Goal: Task Accomplishment & Management: Use online tool/utility

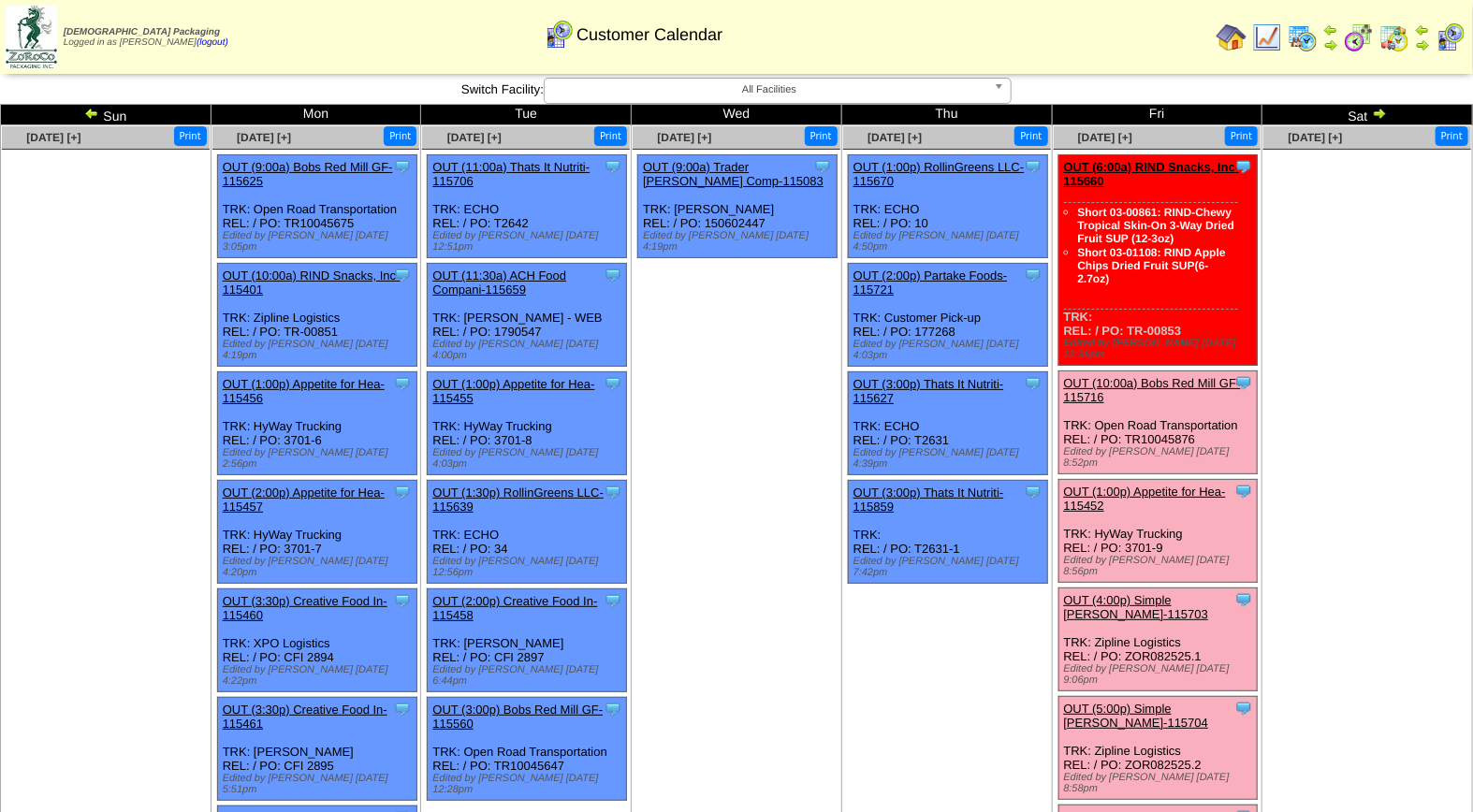
click at [1151, 376] on link "OUT (10:00a) Bobs Red Mill GF-115716" at bounding box center [1153, 390] width 177 height 28
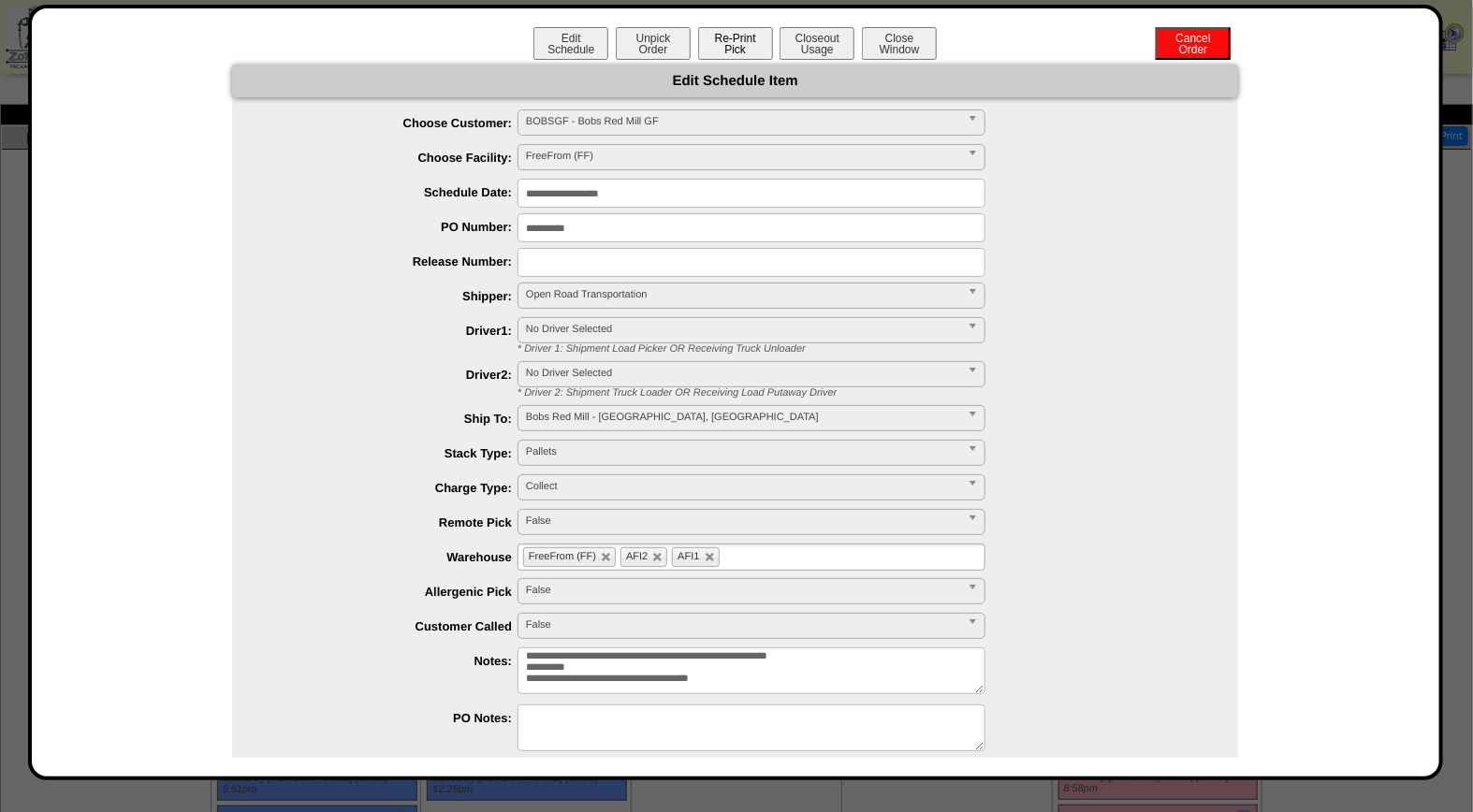
click at [735, 41] on button "Re-Print Pick" at bounding box center [735, 43] width 74 height 33
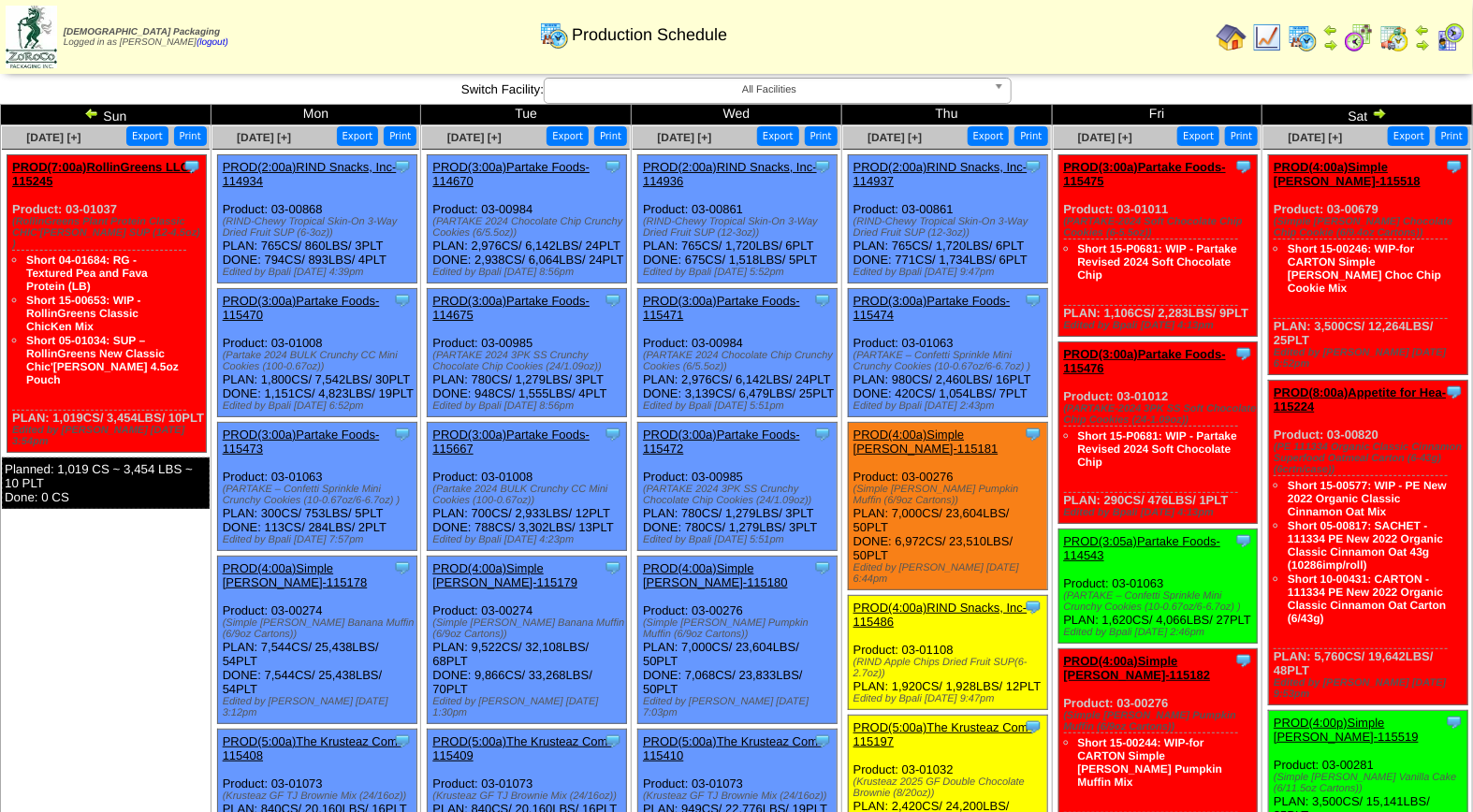
click at [1451, 39] on img at bounding box center [1451, 38] width 30 height 30
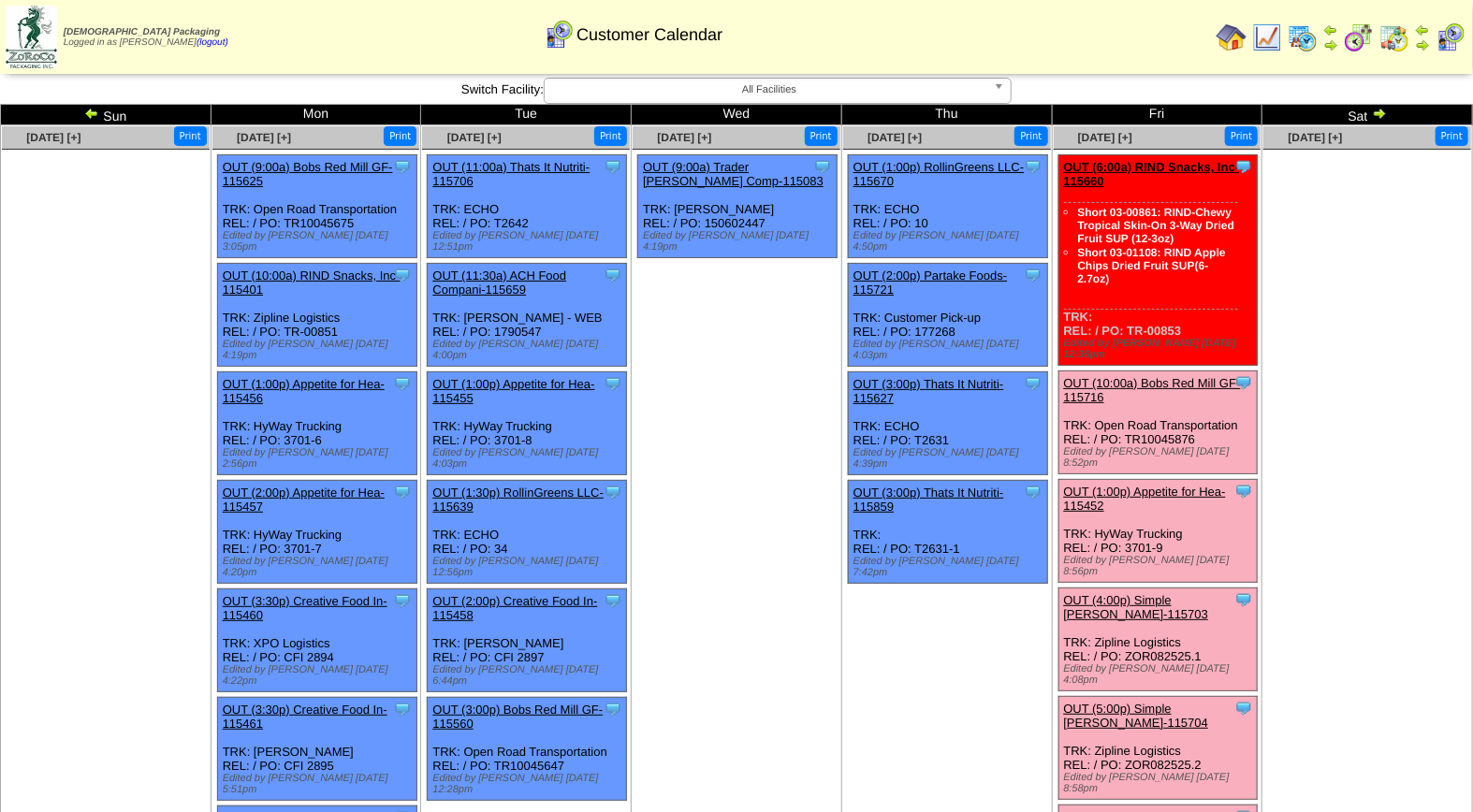
click at [1130, 376] on link "OUT (10:00a) Bobs Red Mill GF-115716" at bounding box center [1153, 390] width 177 height 28
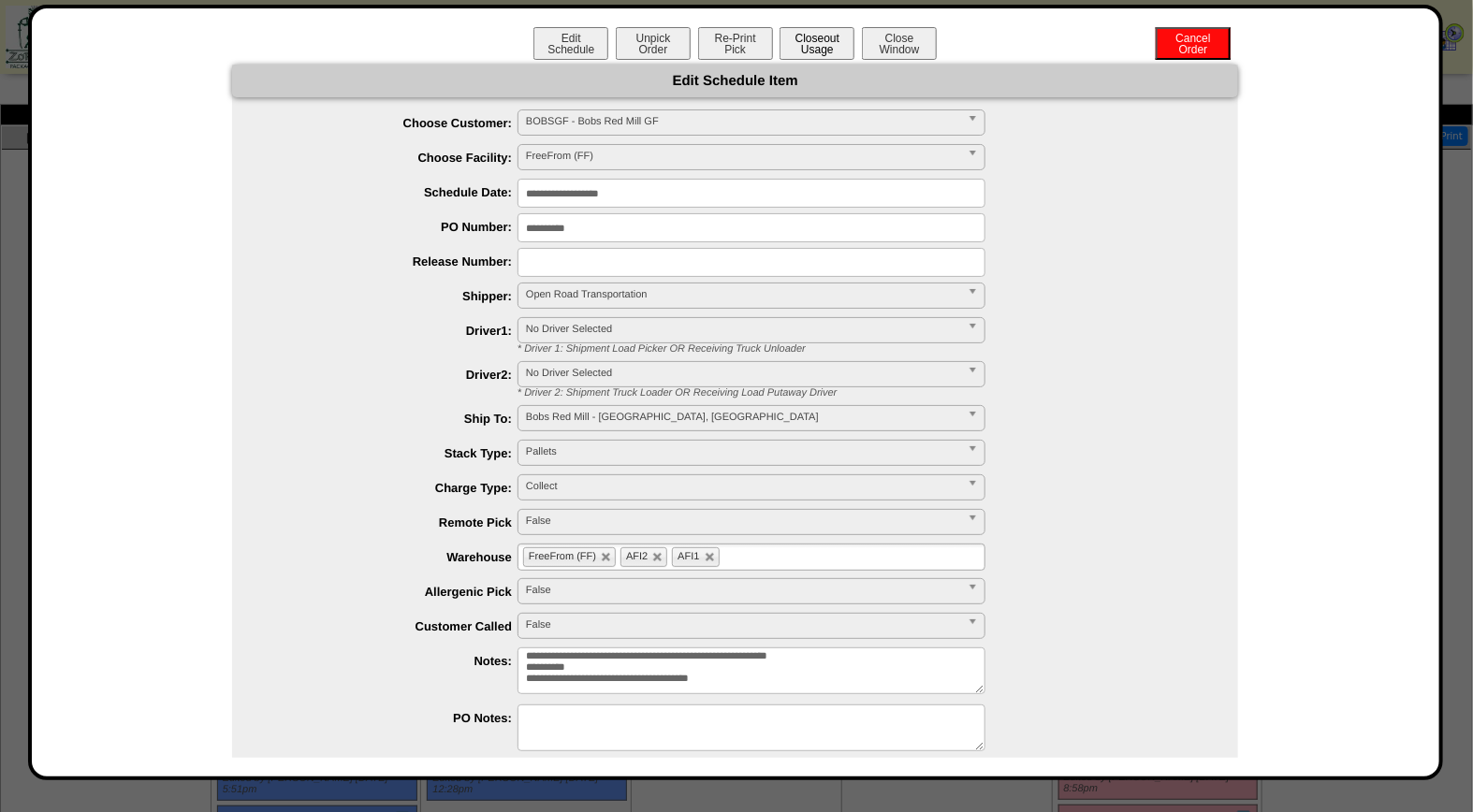
click at [810, 39] on button "Closeout Usage" at bounding box center [816, 43] width 74 height 33
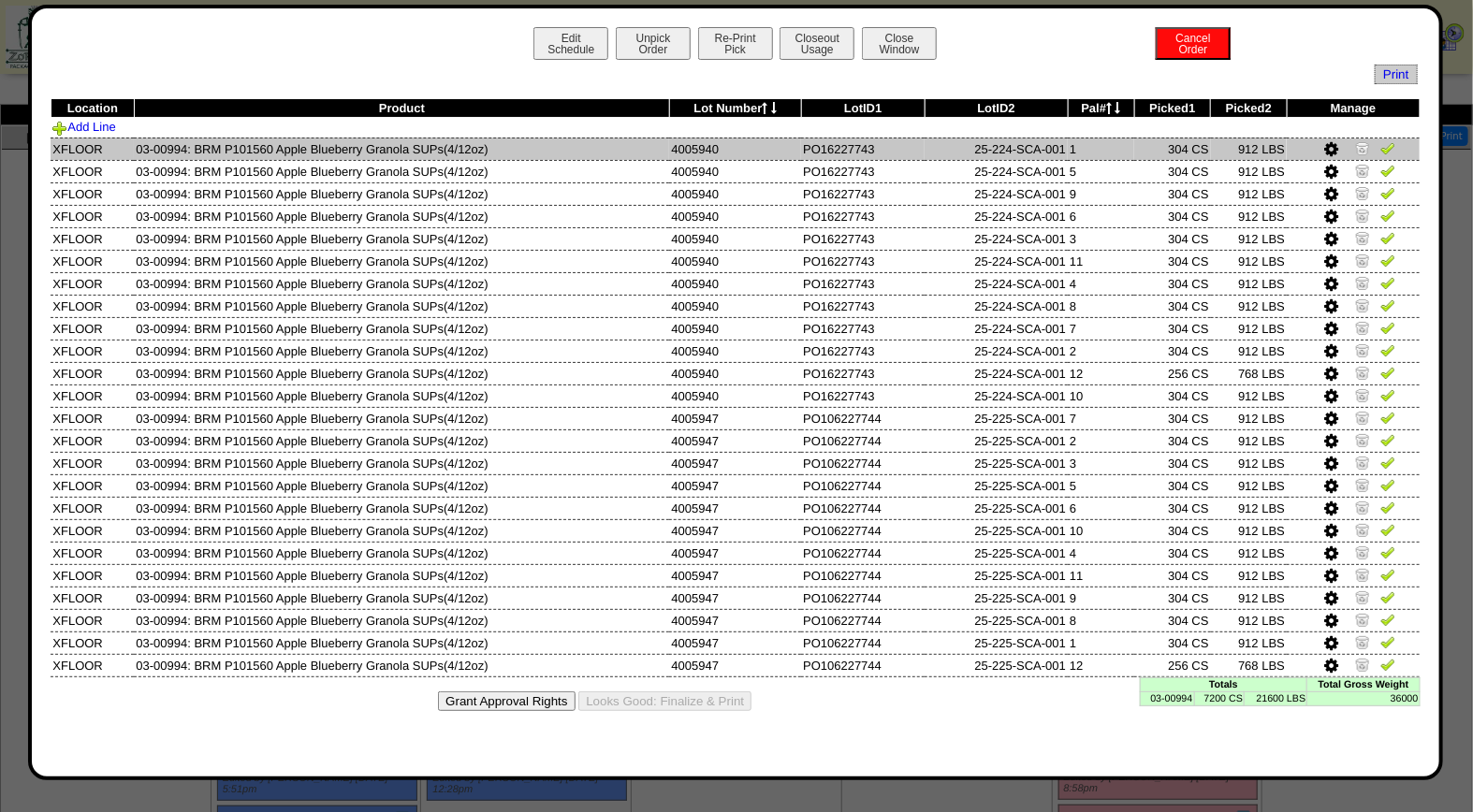
click at [1391, 151] on img at bounding box center [1388, 147] width 15 height 15
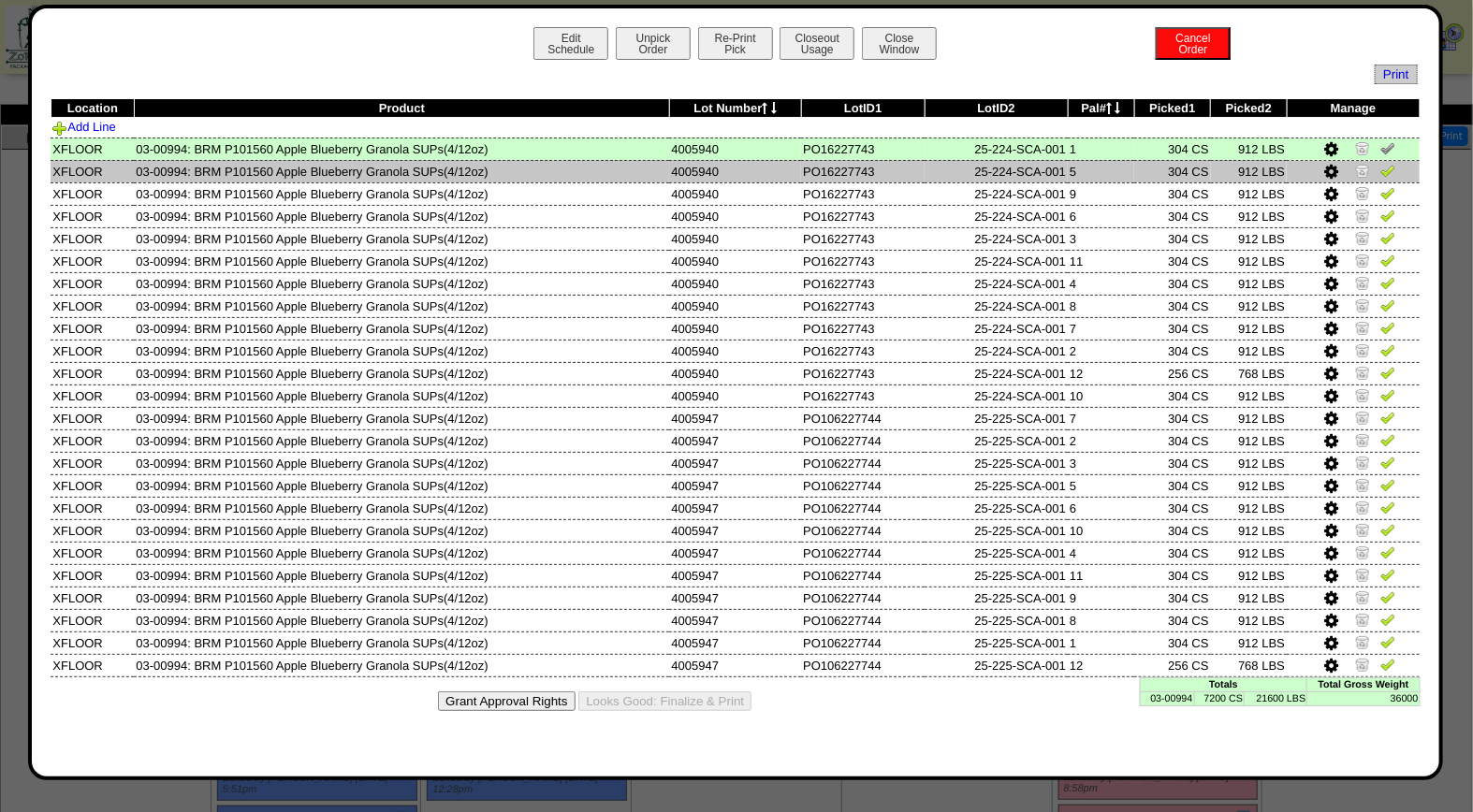
click at [1390, 172] on img at bounding box center [1388, 170] width 15 height 15
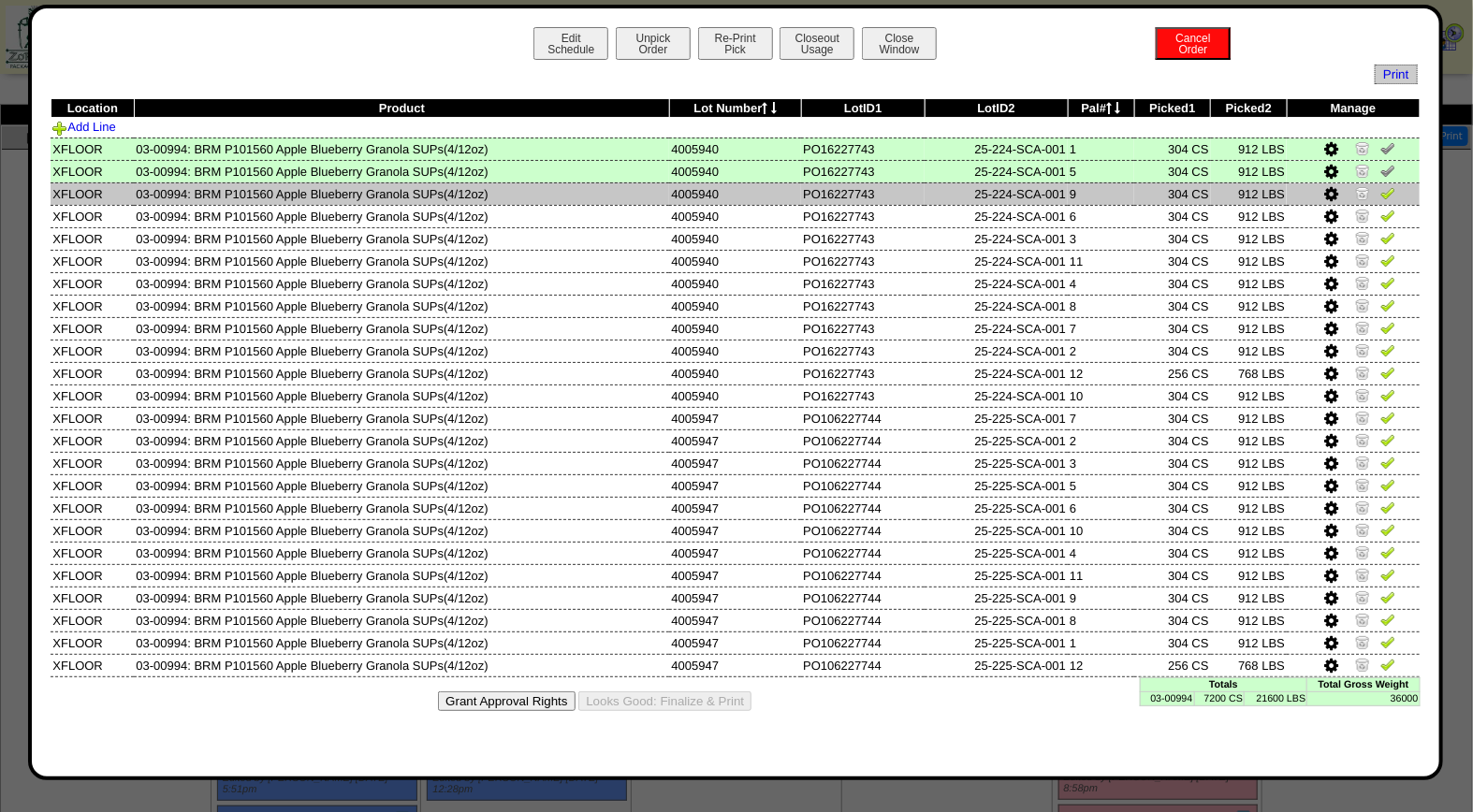
click at [1390, 188] on img at bounding box center [1388, 193] width 15 height 15
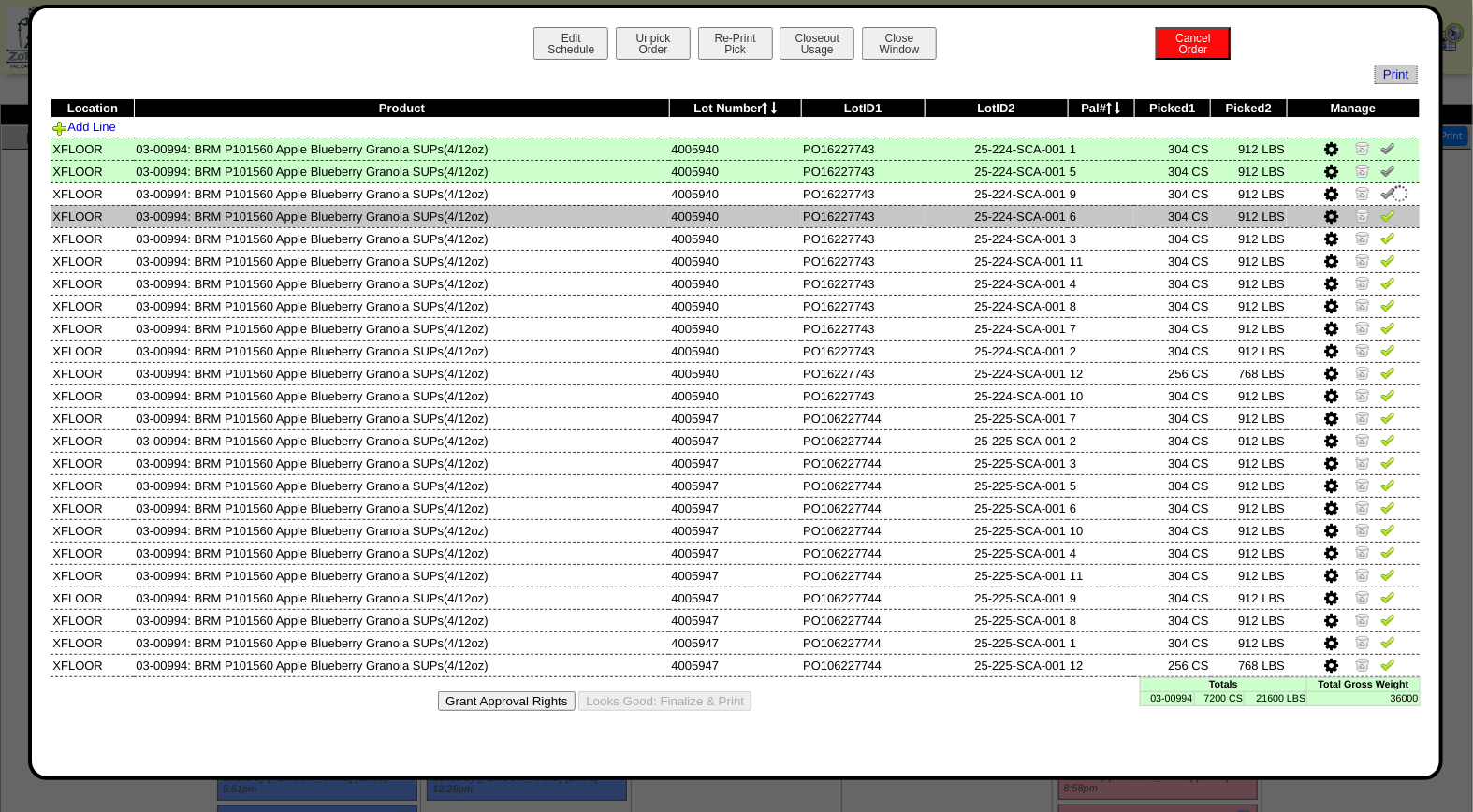
click at [1390, 218] on img at bounding box center [1388, 214] width 15 height 15
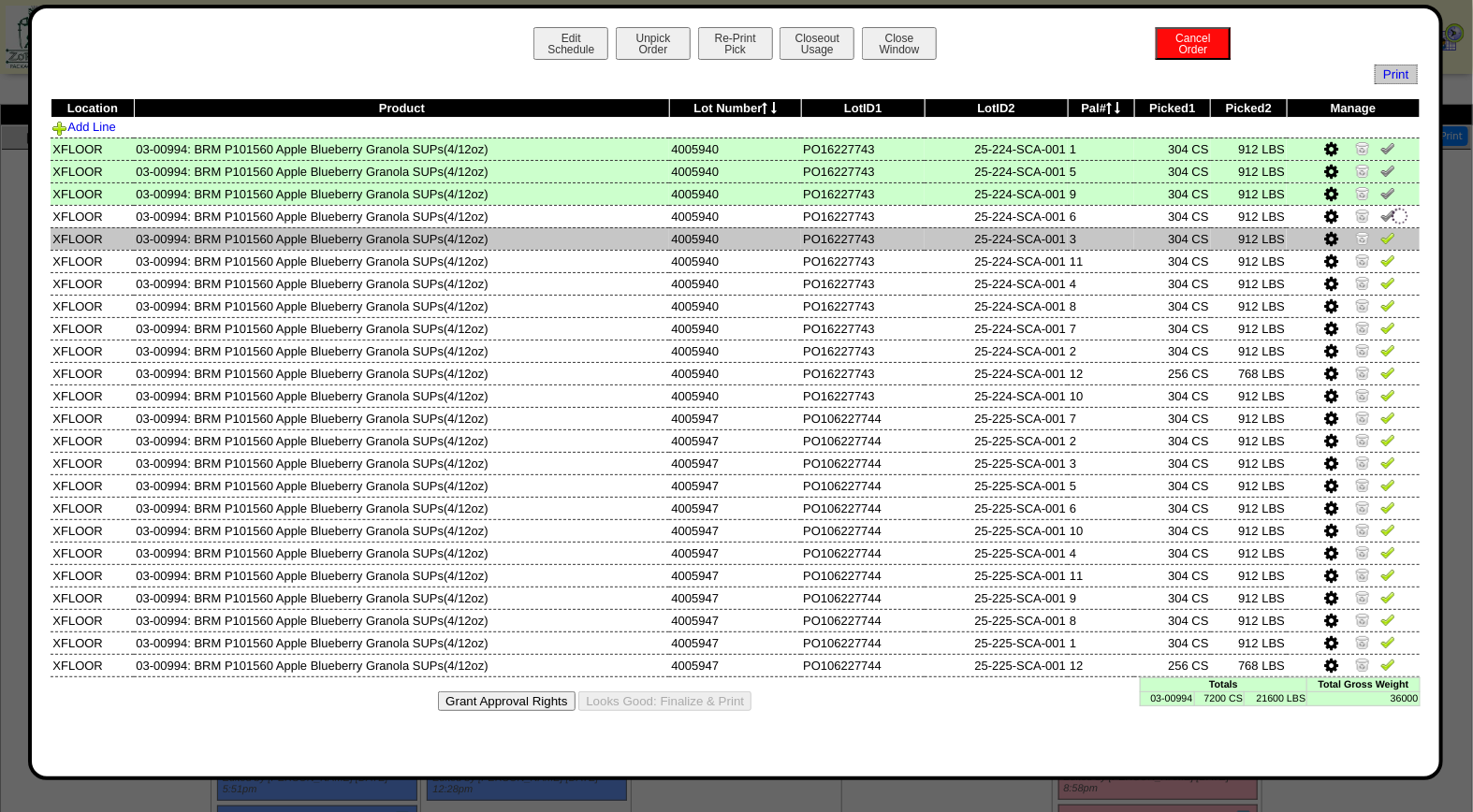
click at [1391, 239] on img at bounding box center [1388, 237] width 15 height 15
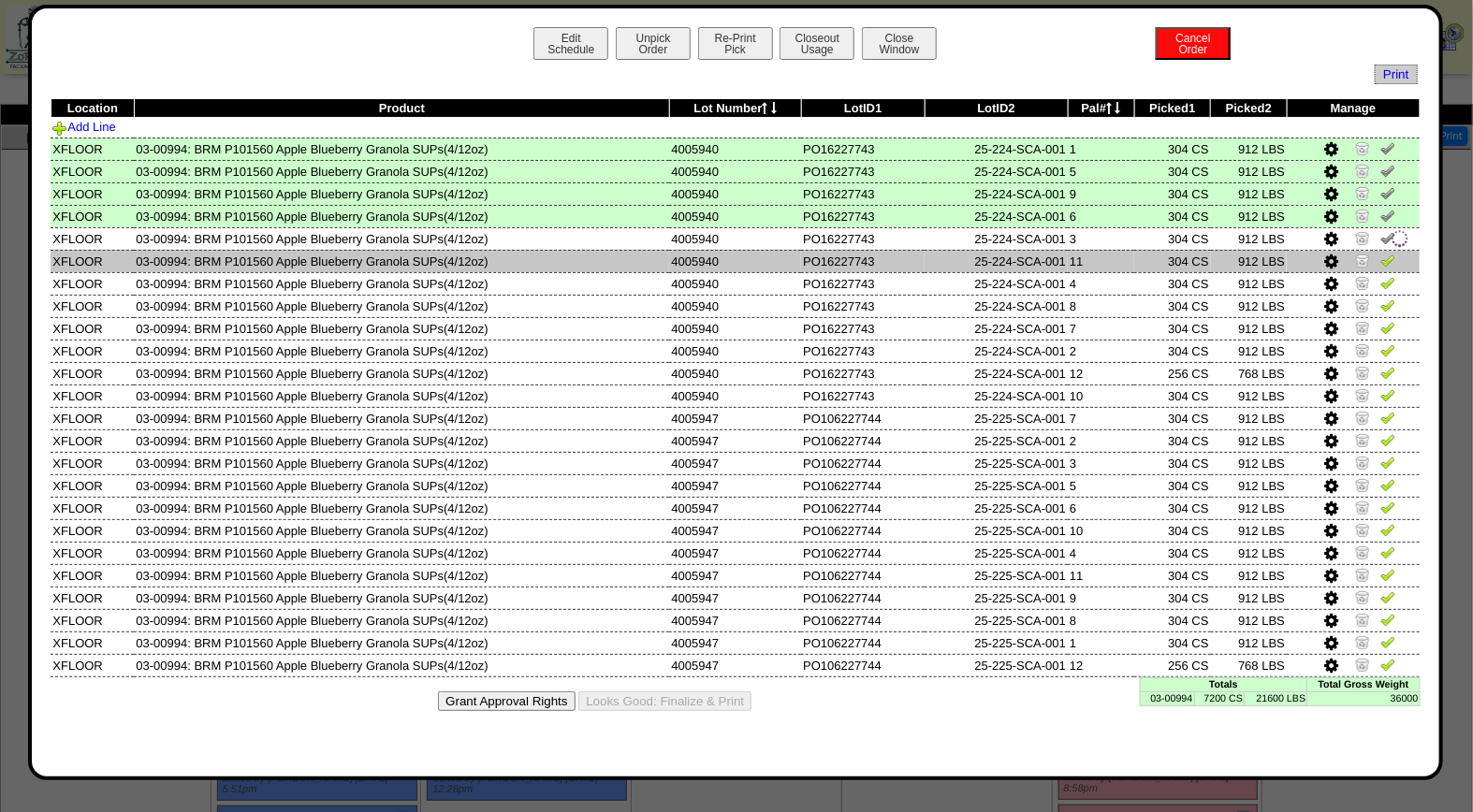
click at [1393, 254] on img at bounding box center [1388, 259] width 15 height 15
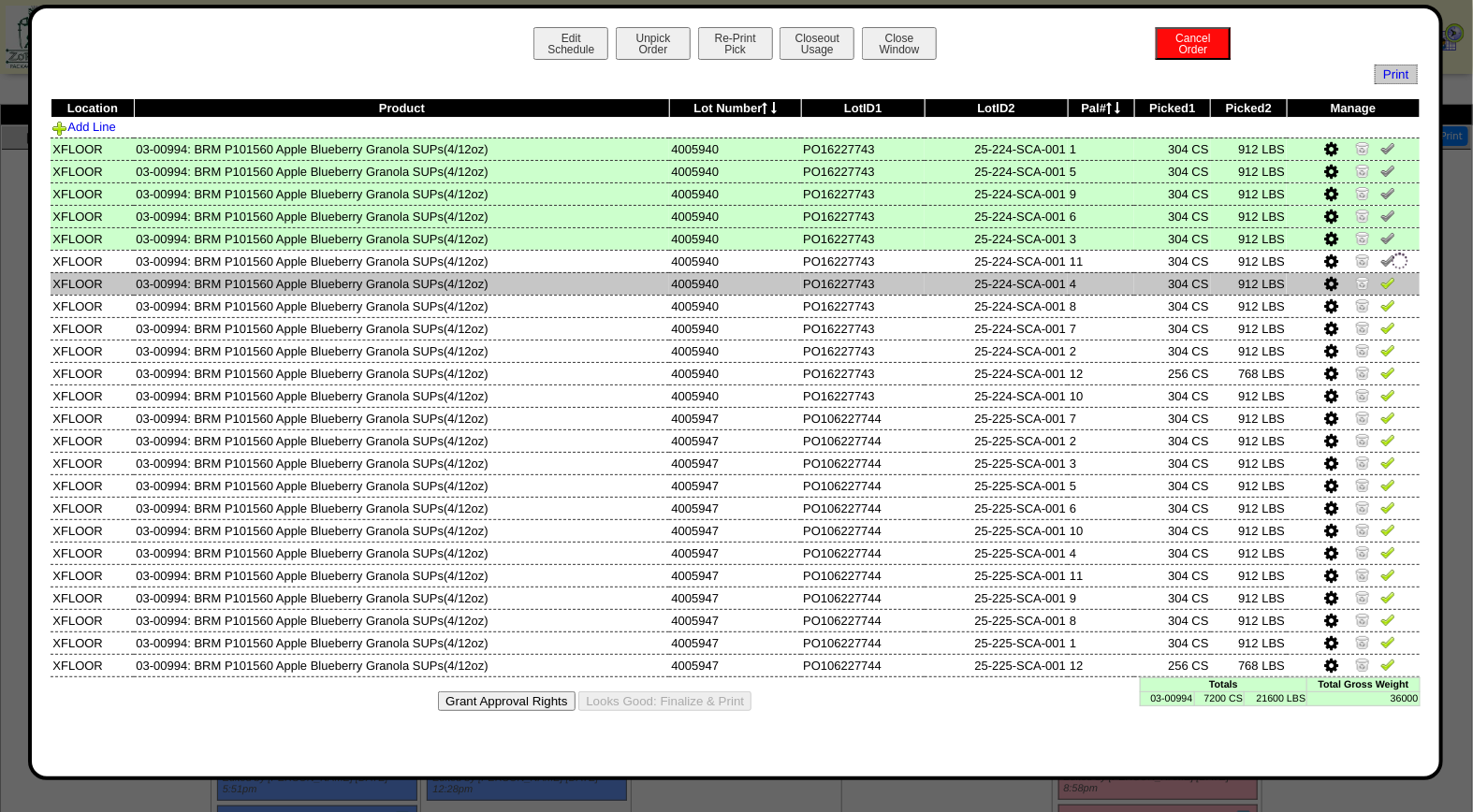
click at [1391, 282] on img at bounding box center [1388, 282] width 15 height 15
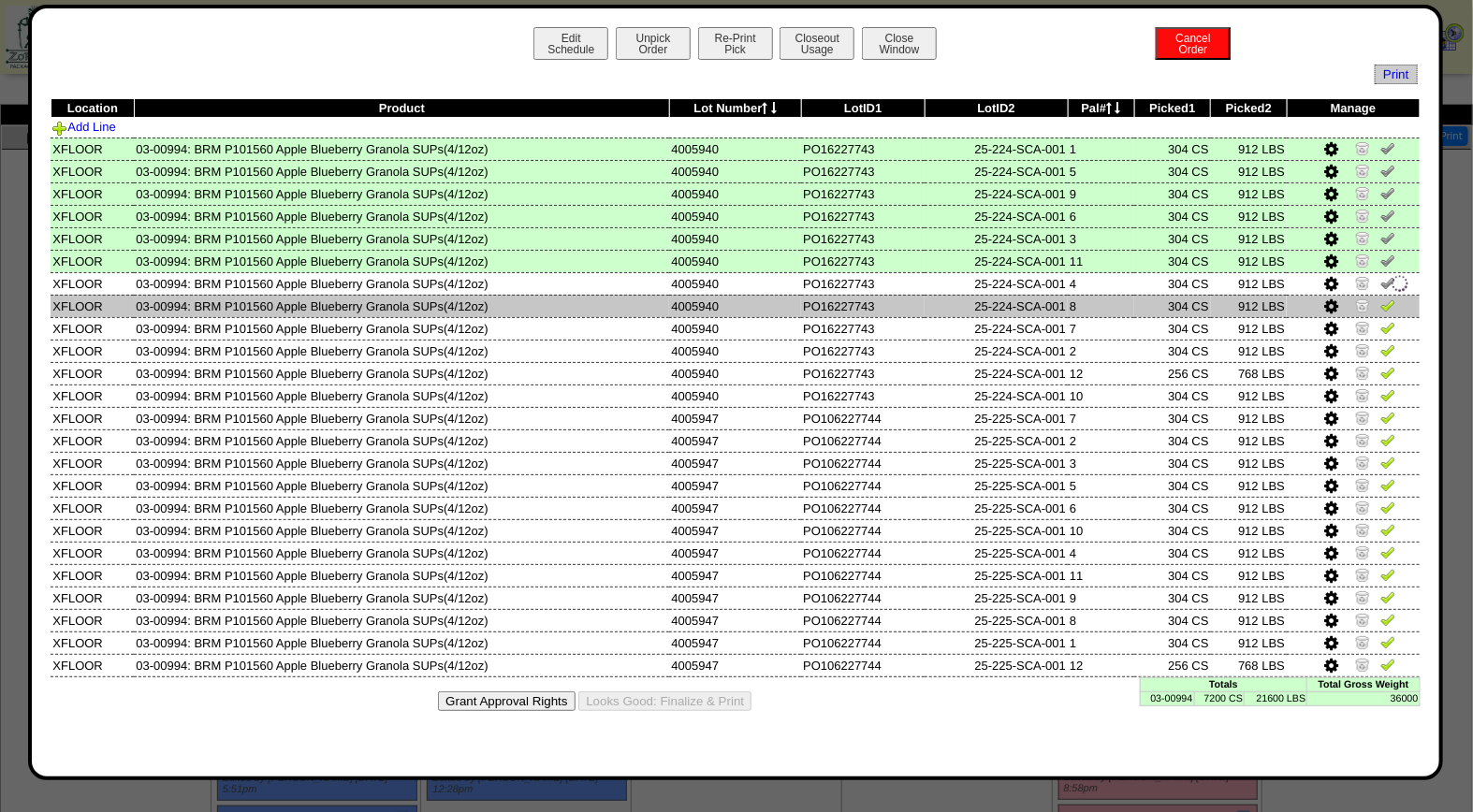
click at [1388, 305] on img at bounding box center [1388, 305] width 15 height 15
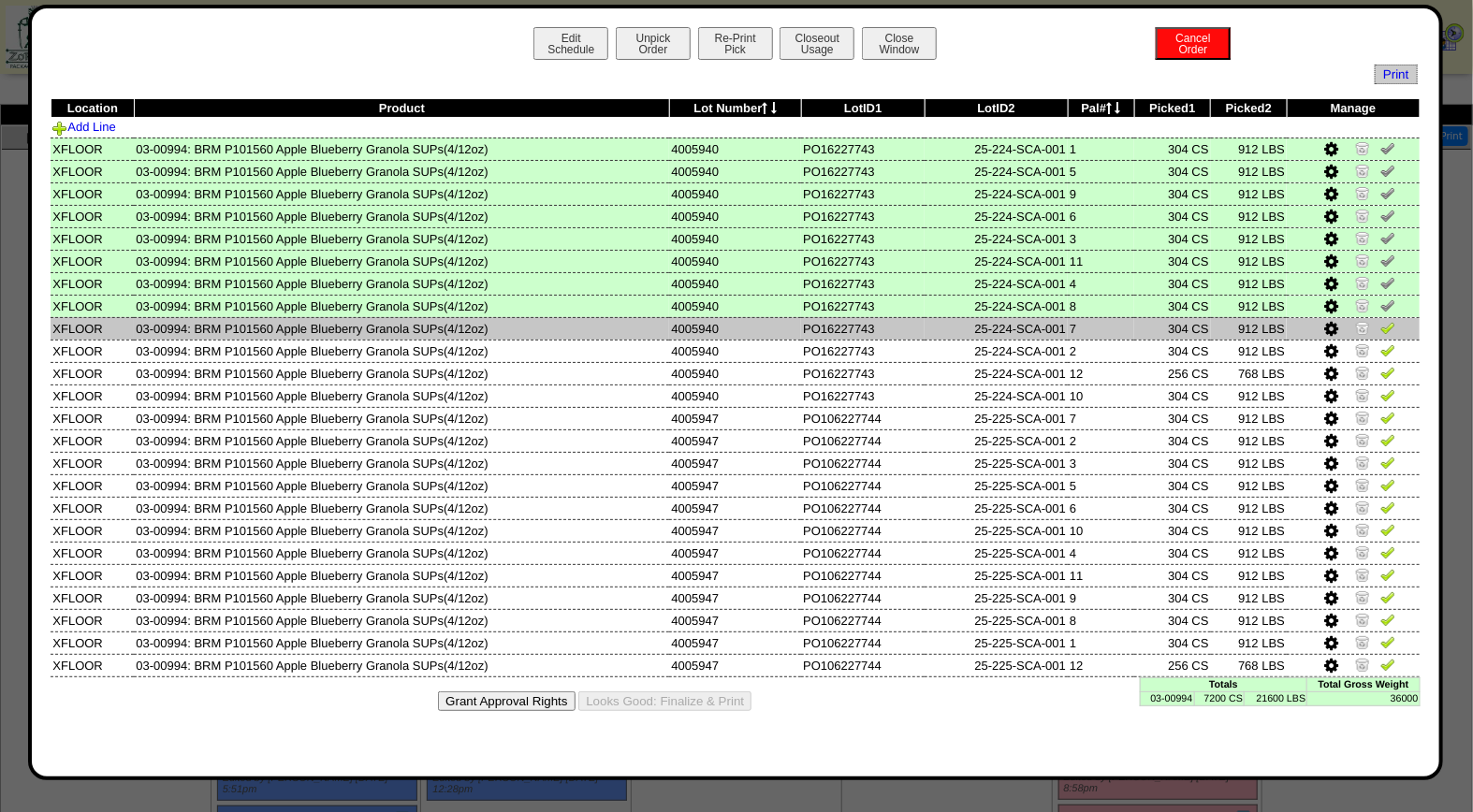
click at [1389, 325] on img at bounding box center [1388, 327] width 15 height 15
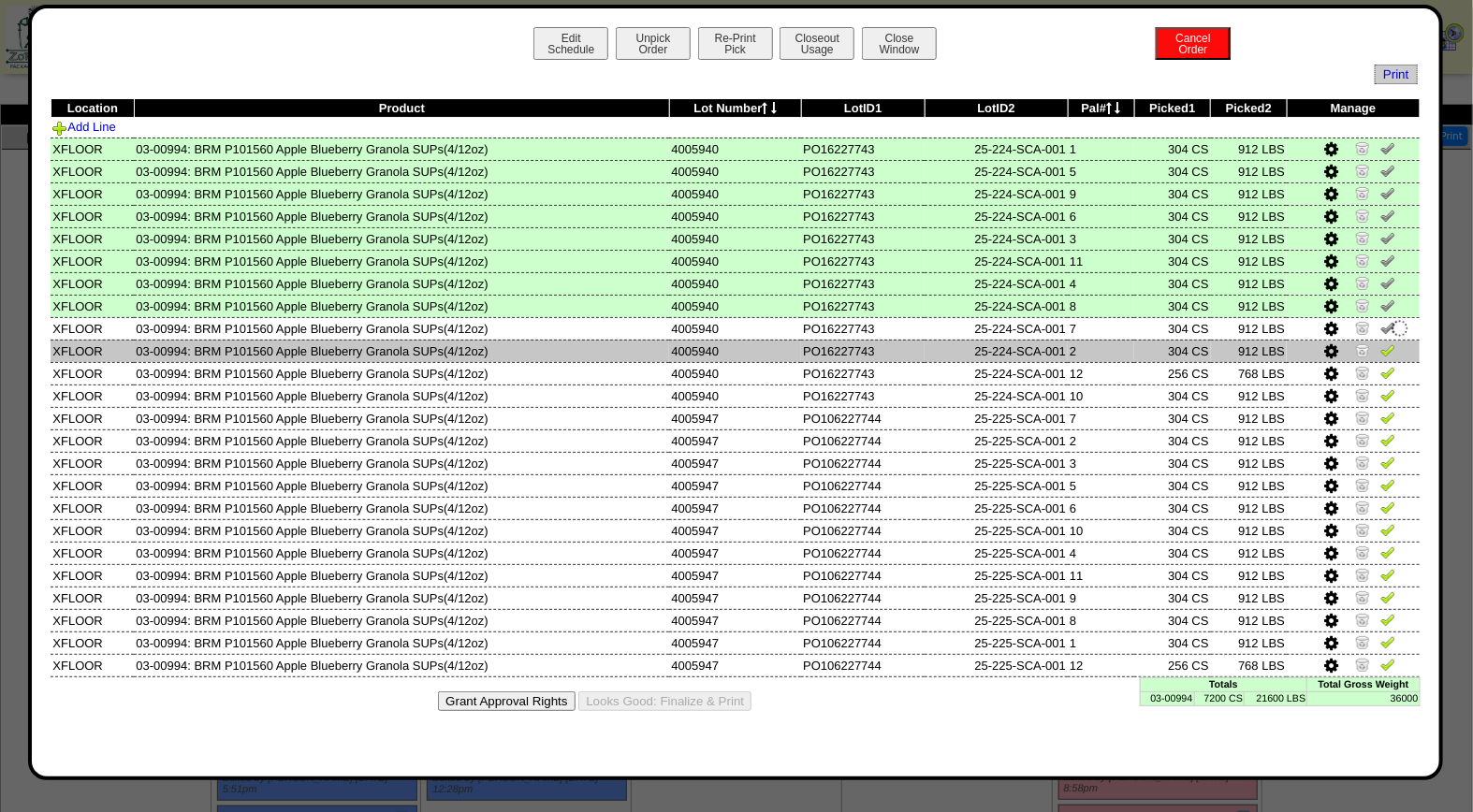
click at [1391, 349] on img at bounding box center [1388, 349] width 15 height 15
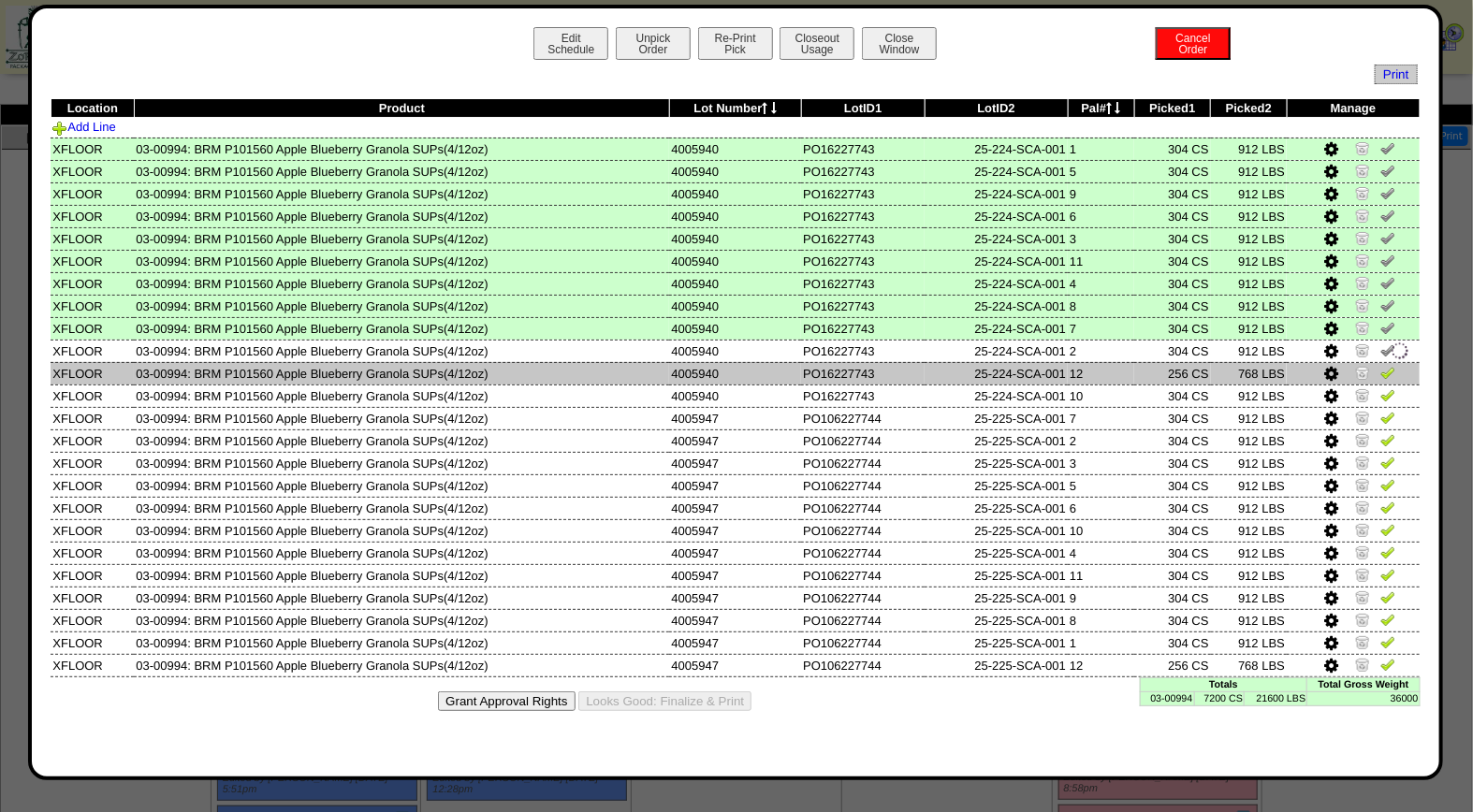
click at [1389, 371] on img at bounding box center [1388, 372] width 15 height 15
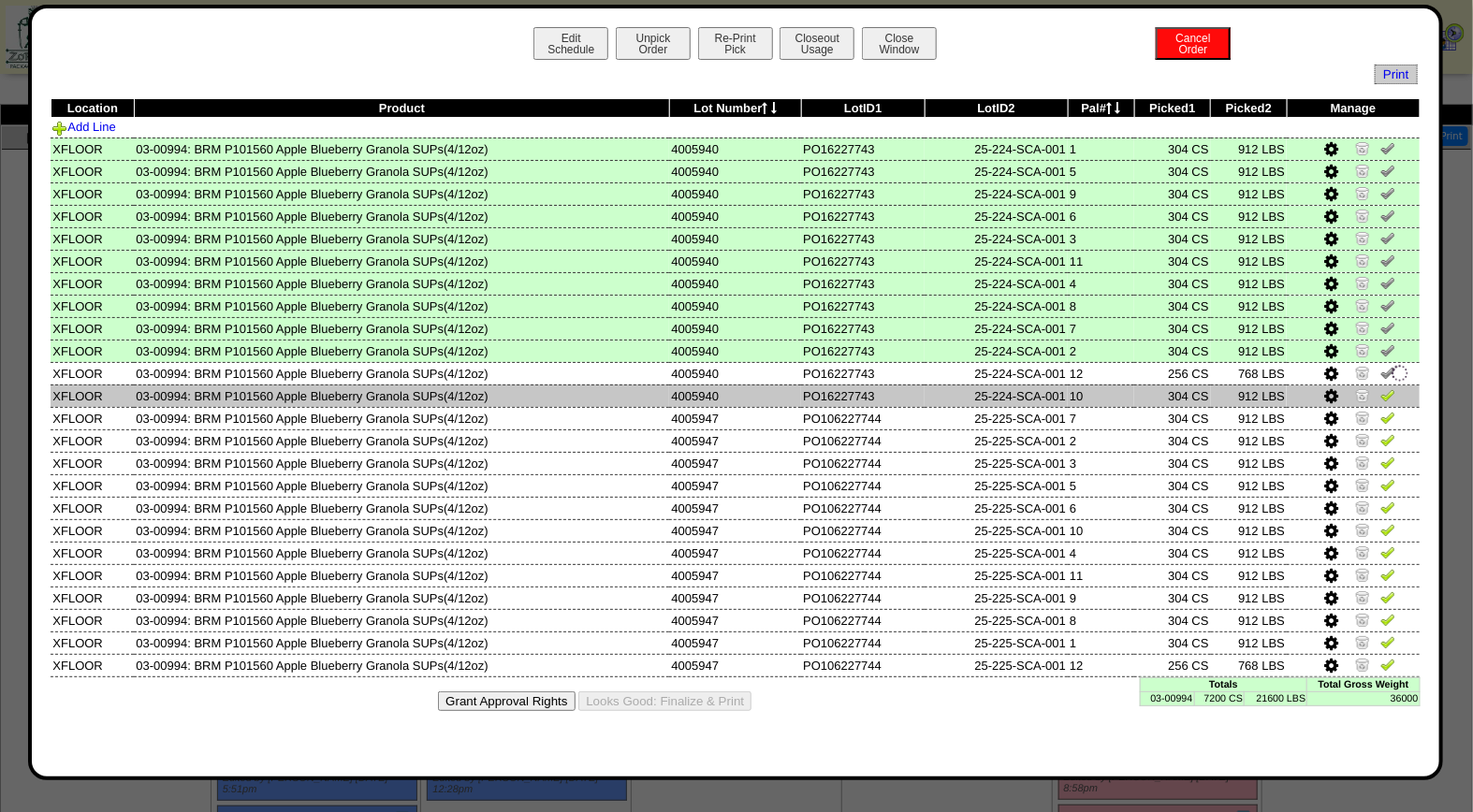
click at [1390, 391] on img at bounding box center [1388, 394] width 15 height 15
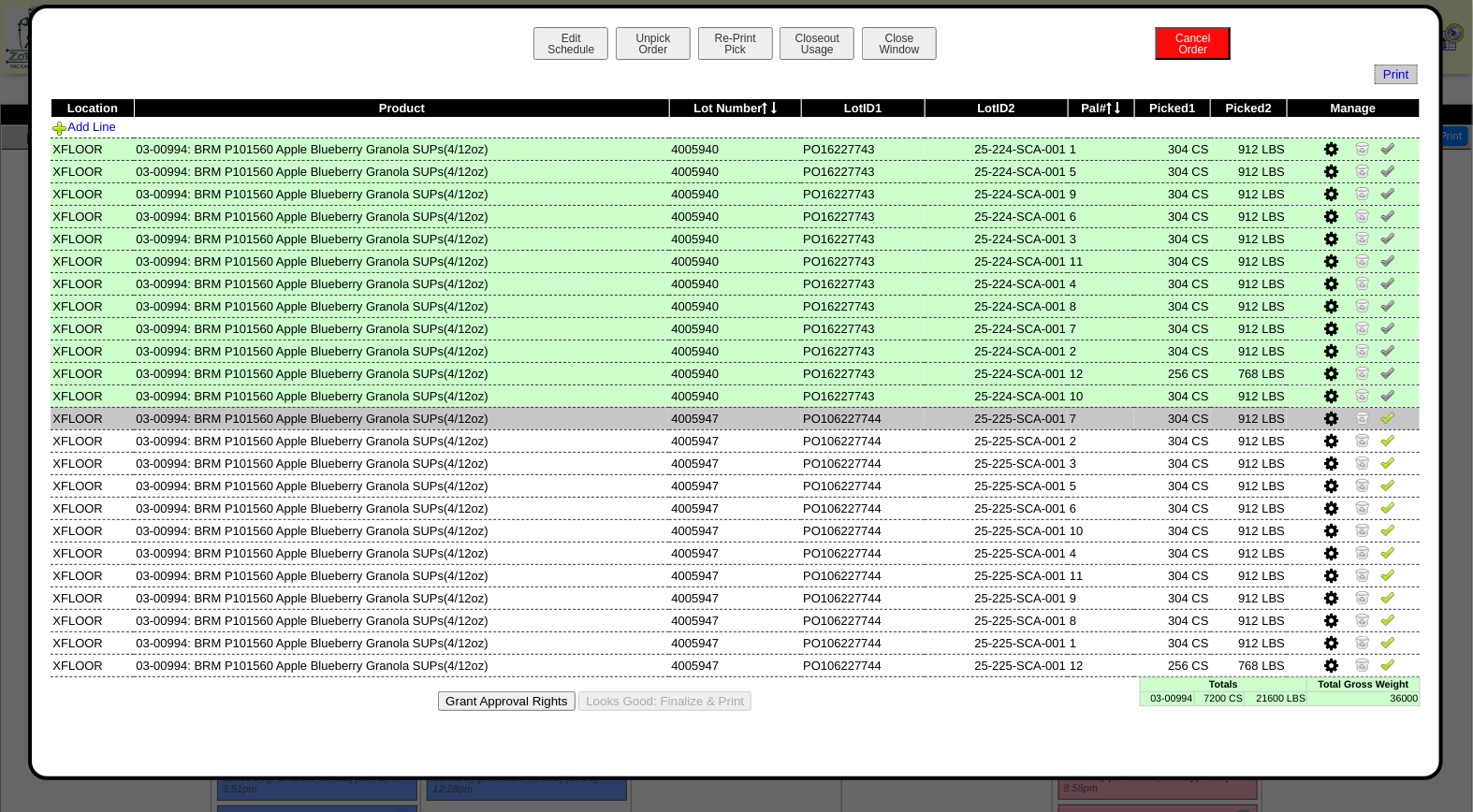
click at [1391, 413] on img at bounding box center [1388, 417] width 15 height 15
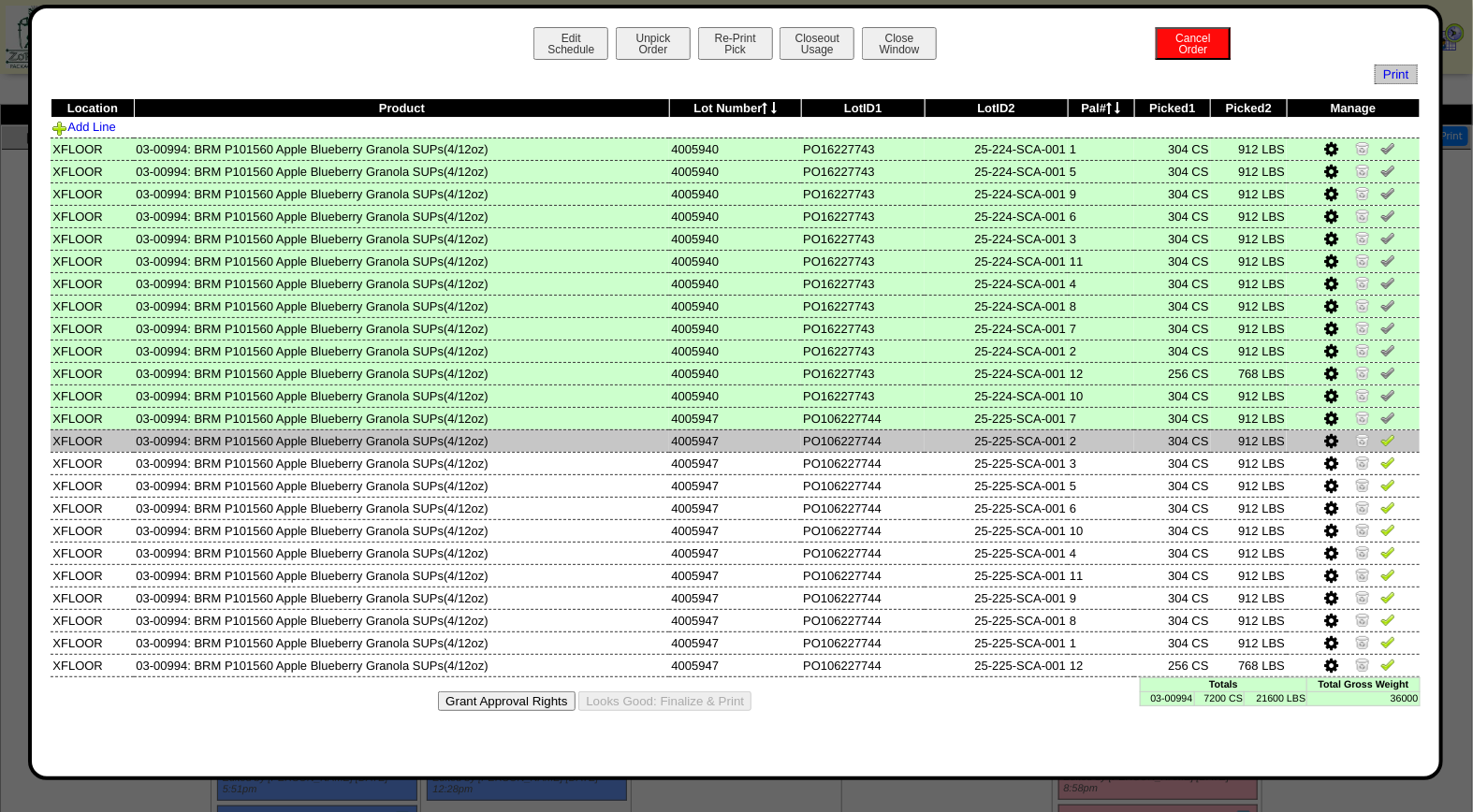
click at [1390, 433] on img at bounding box center [1388, 439] width 15 height 15
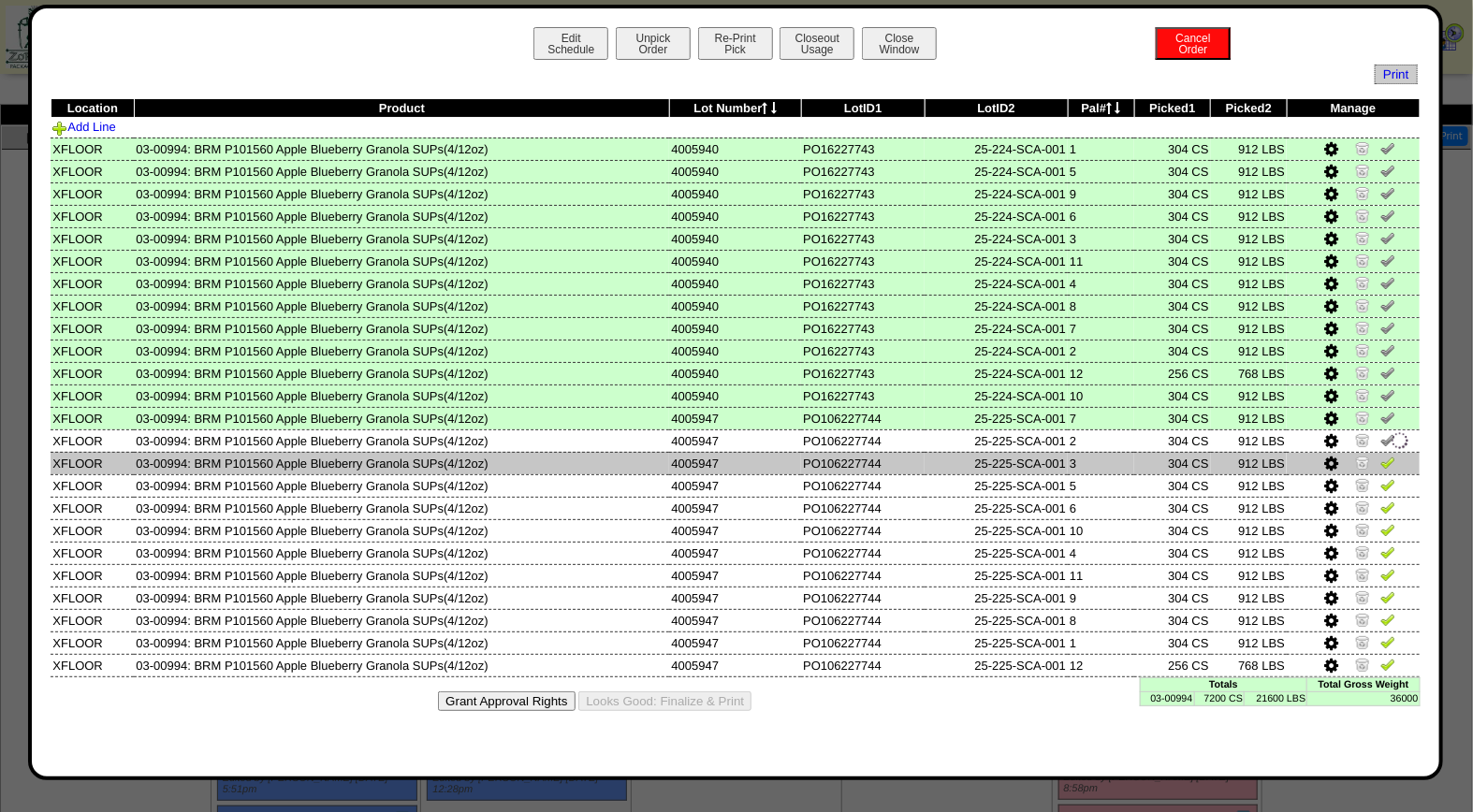
click at [1391, 457] on img at bounding box center [1388, 462] width 15 height 15
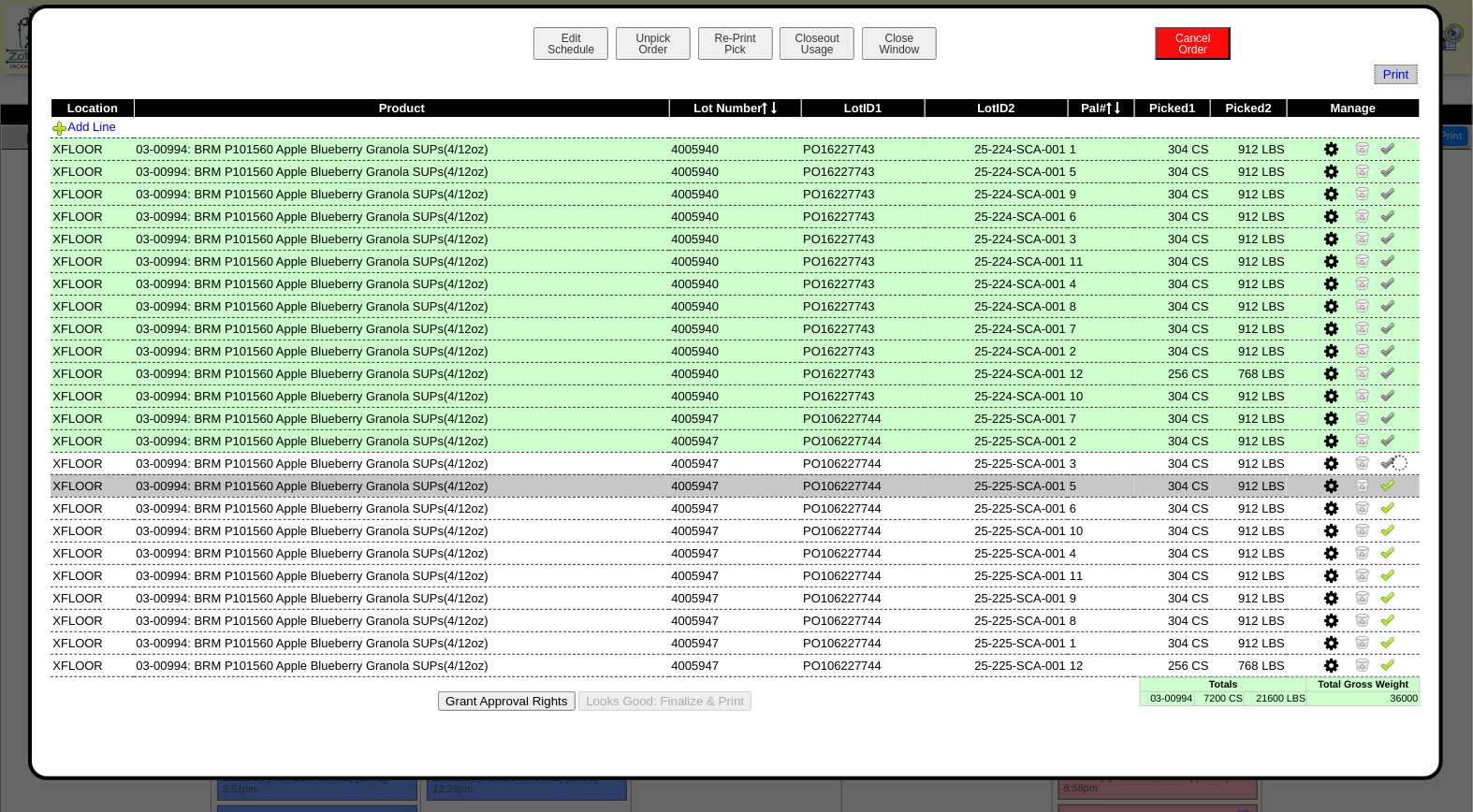
click at [1391, 482] on img at bounding box center [1388, 484] width 15 height 15
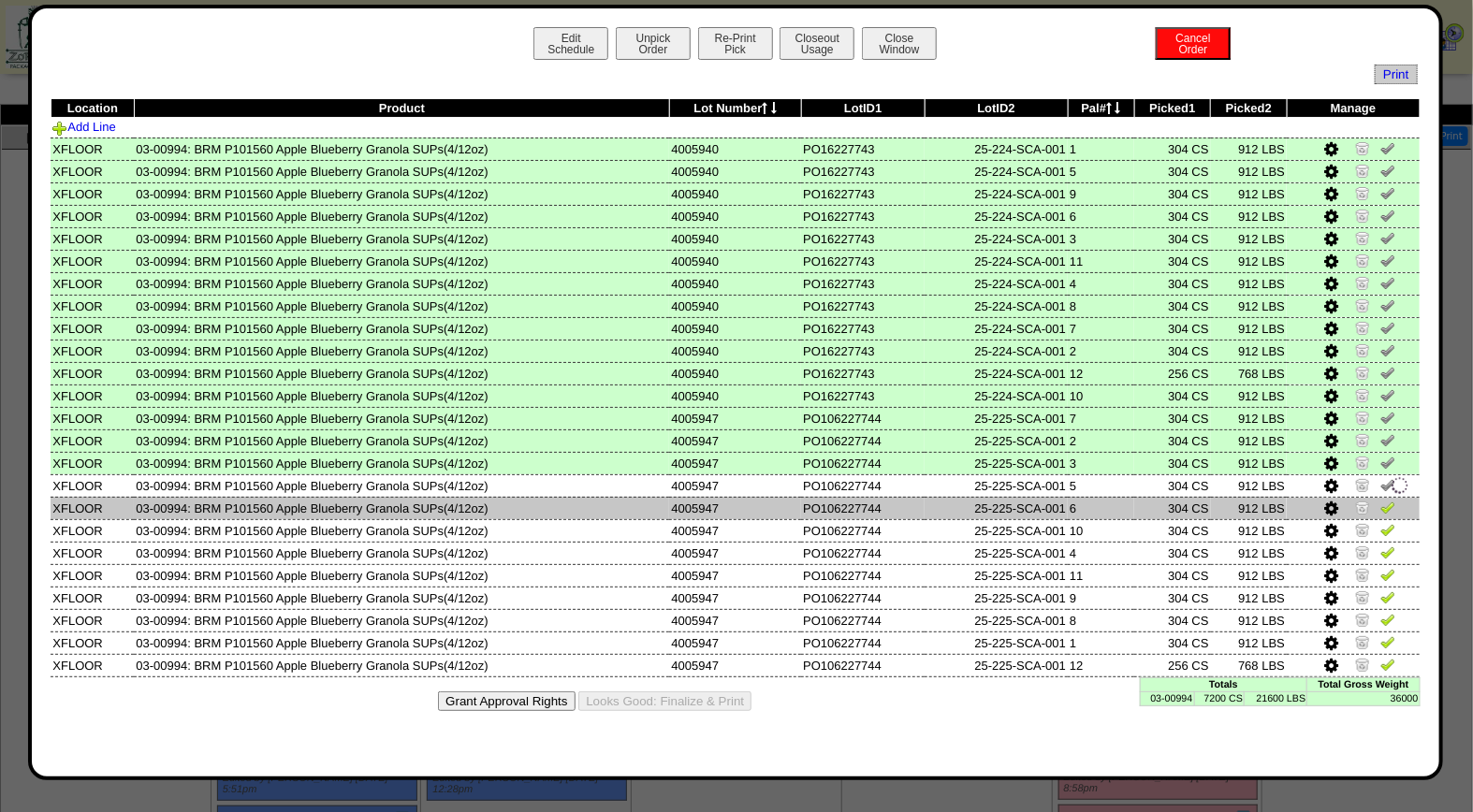
click at [1391, 499] on img at bounding box center [1388, 506] width 15 height 15
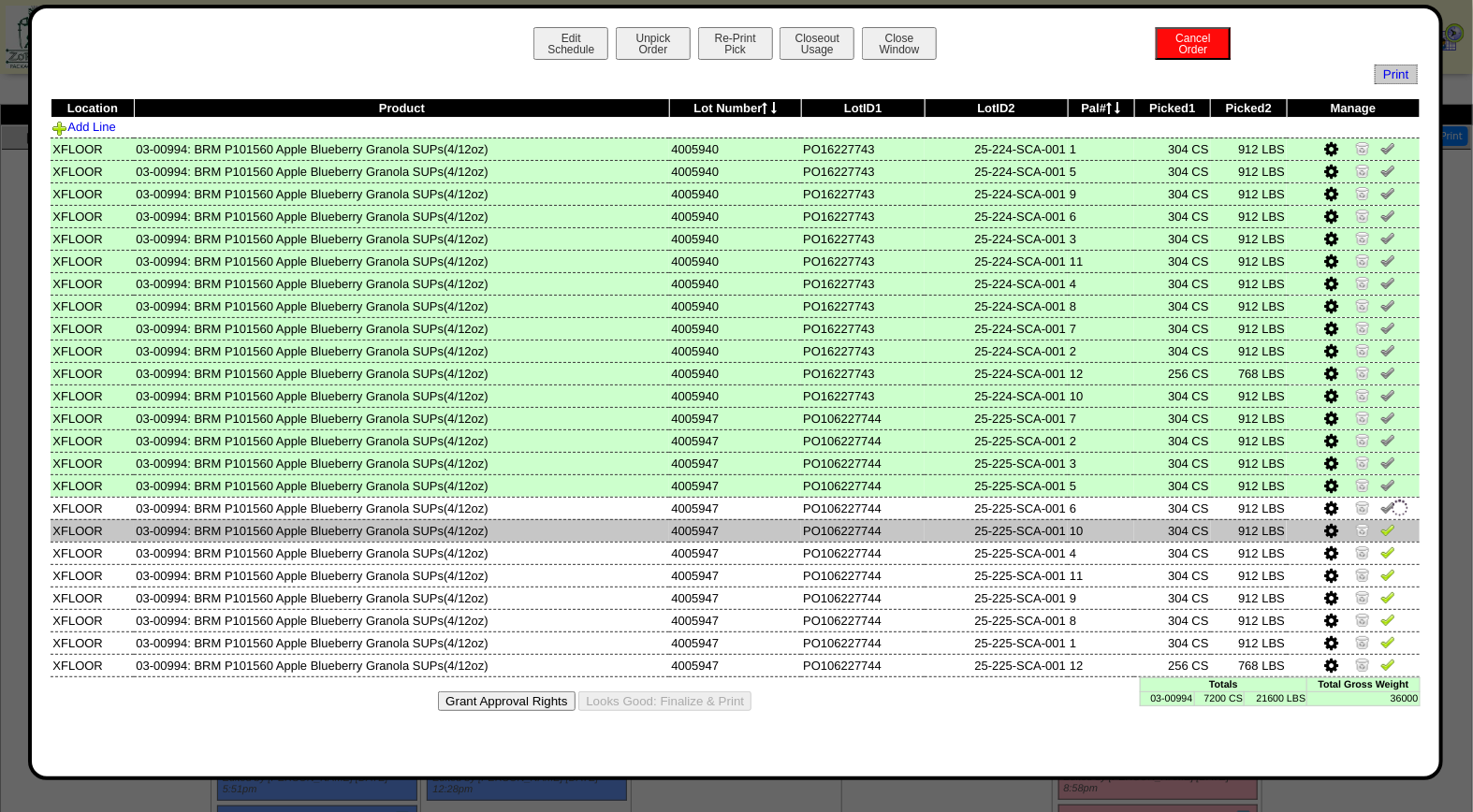
click at [1391, 526] on img at bounding box center [1388, 529] width 15 height 15
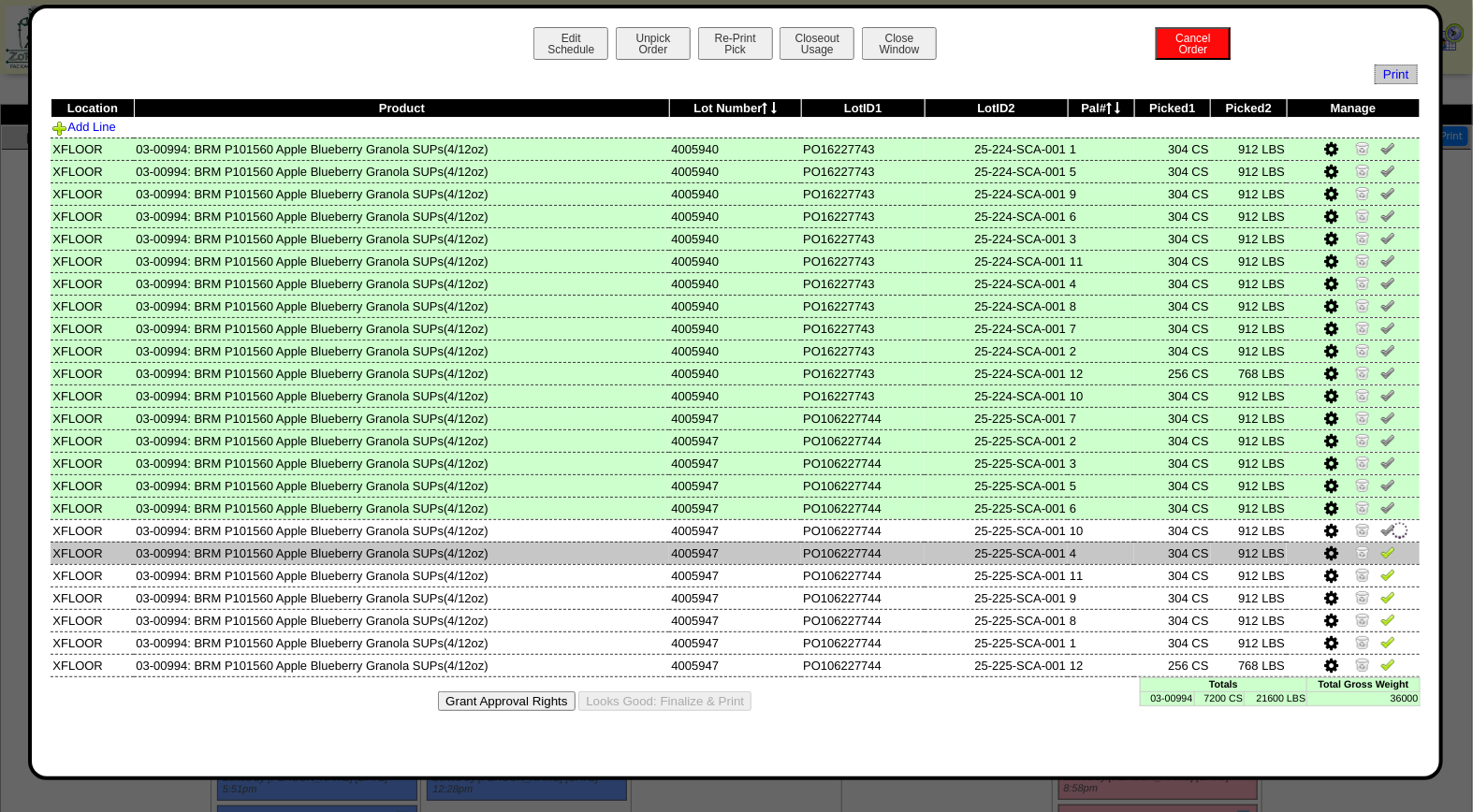
click at [1389, 545] on img at bounding box center [1388, 551] width 15 height 15
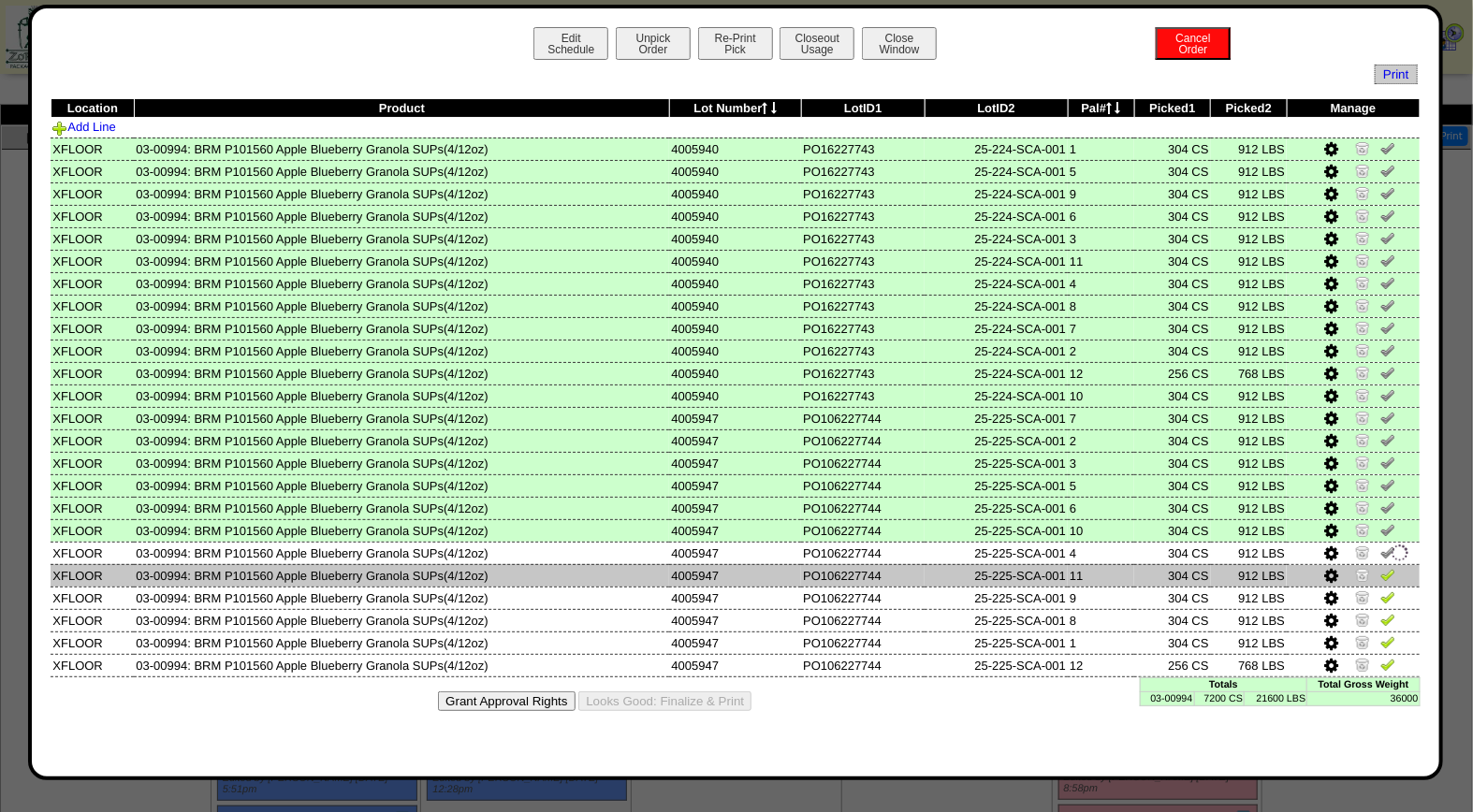
click at [1389, 567] on img at bounding box center [1388, 574] width 15 height 15
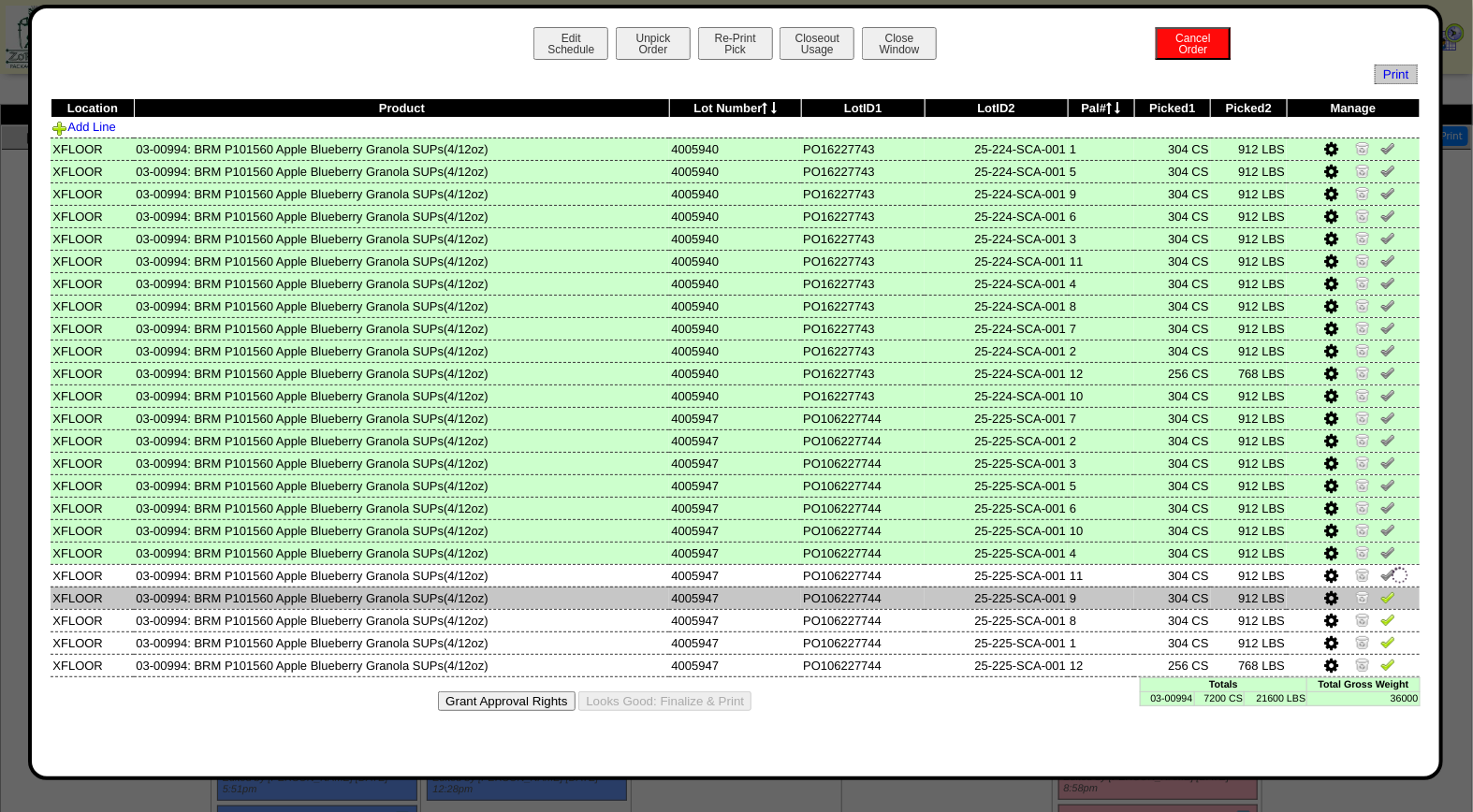
click at [1389, 592] on img at bounding box center [1388, 597] width 15 height 15
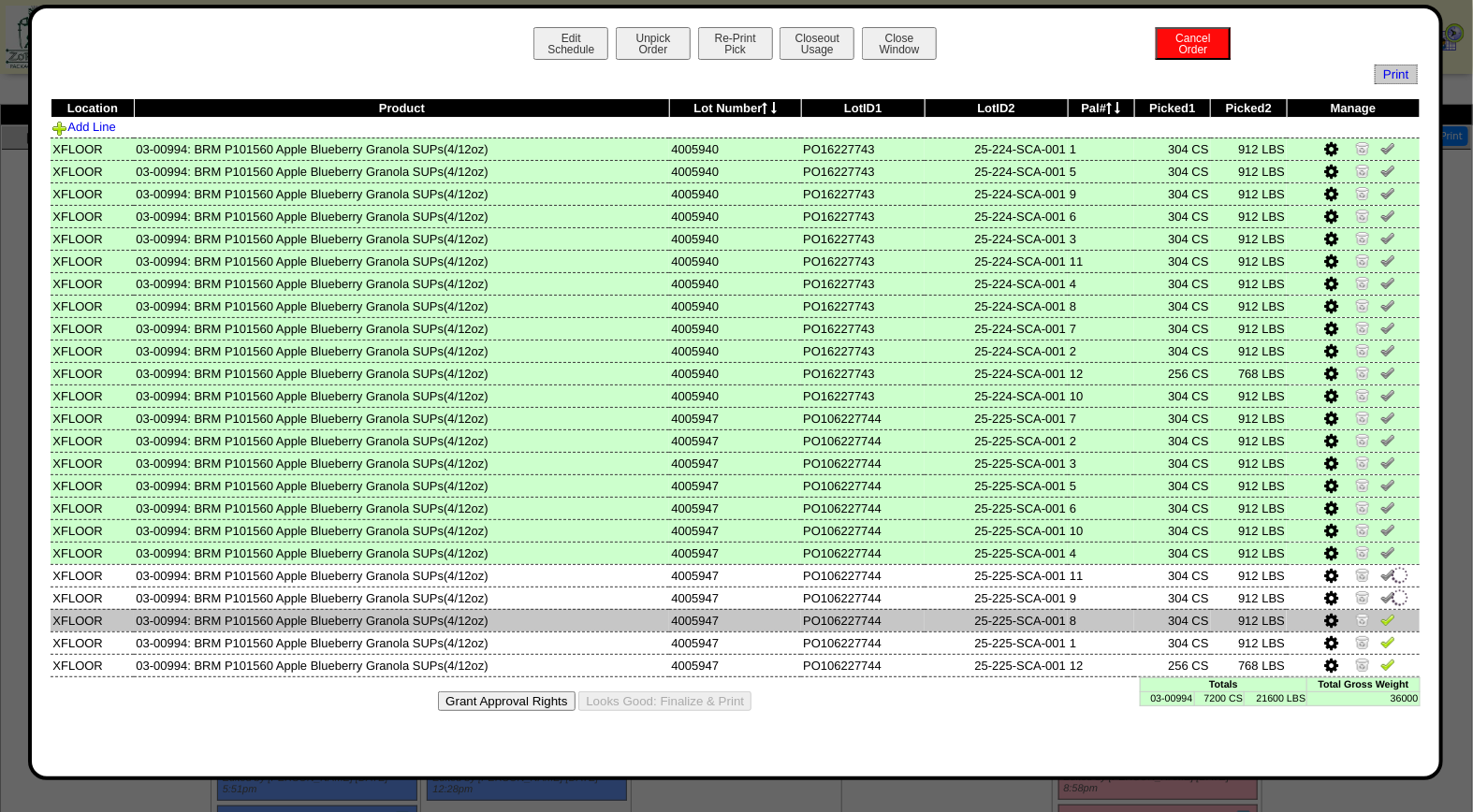
click at [1391, 611] on img at bounding box center [1388, 618] width 15 height 15
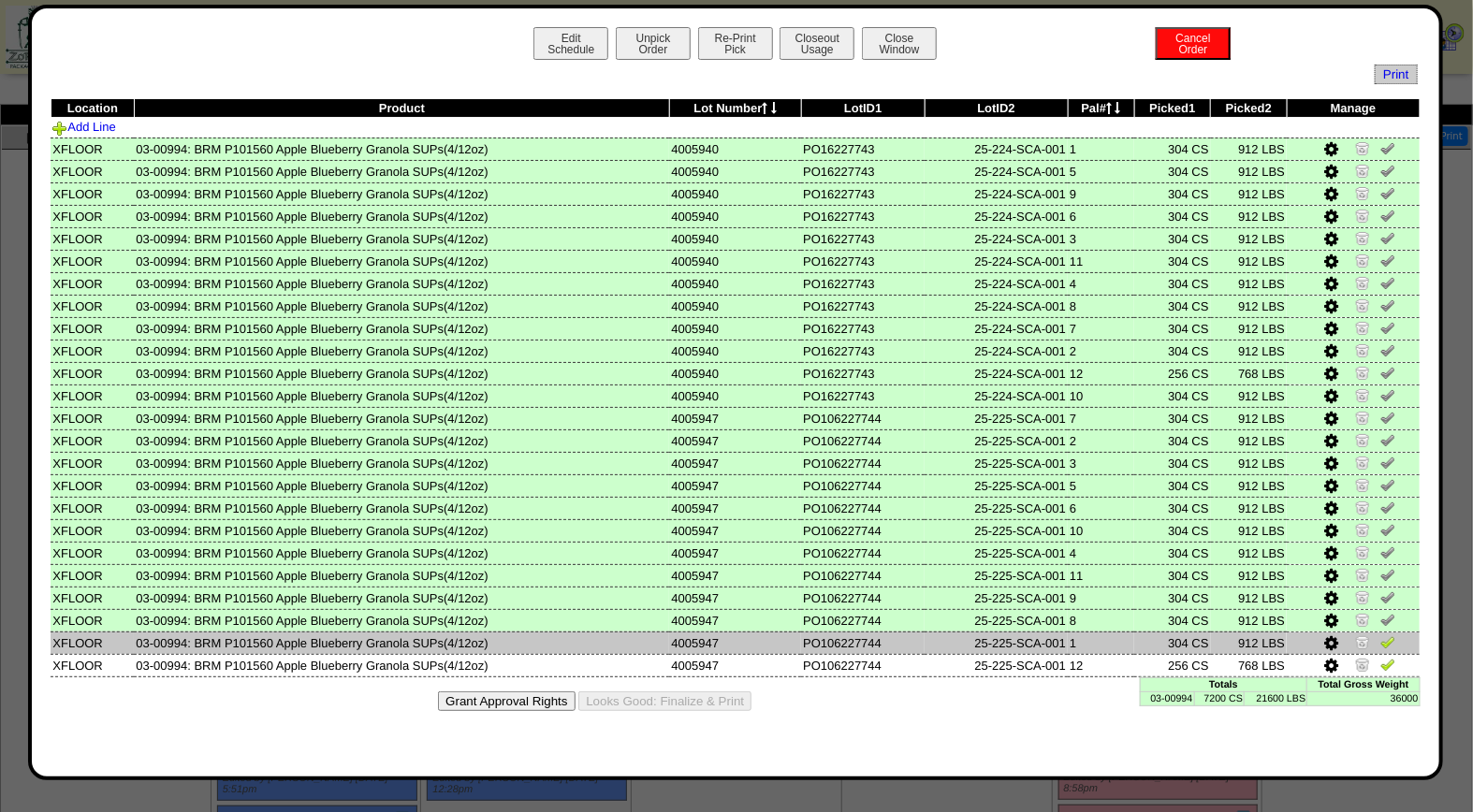
click at [1391, 634] on img at bounding box center [1388, 641] width 15 height 15
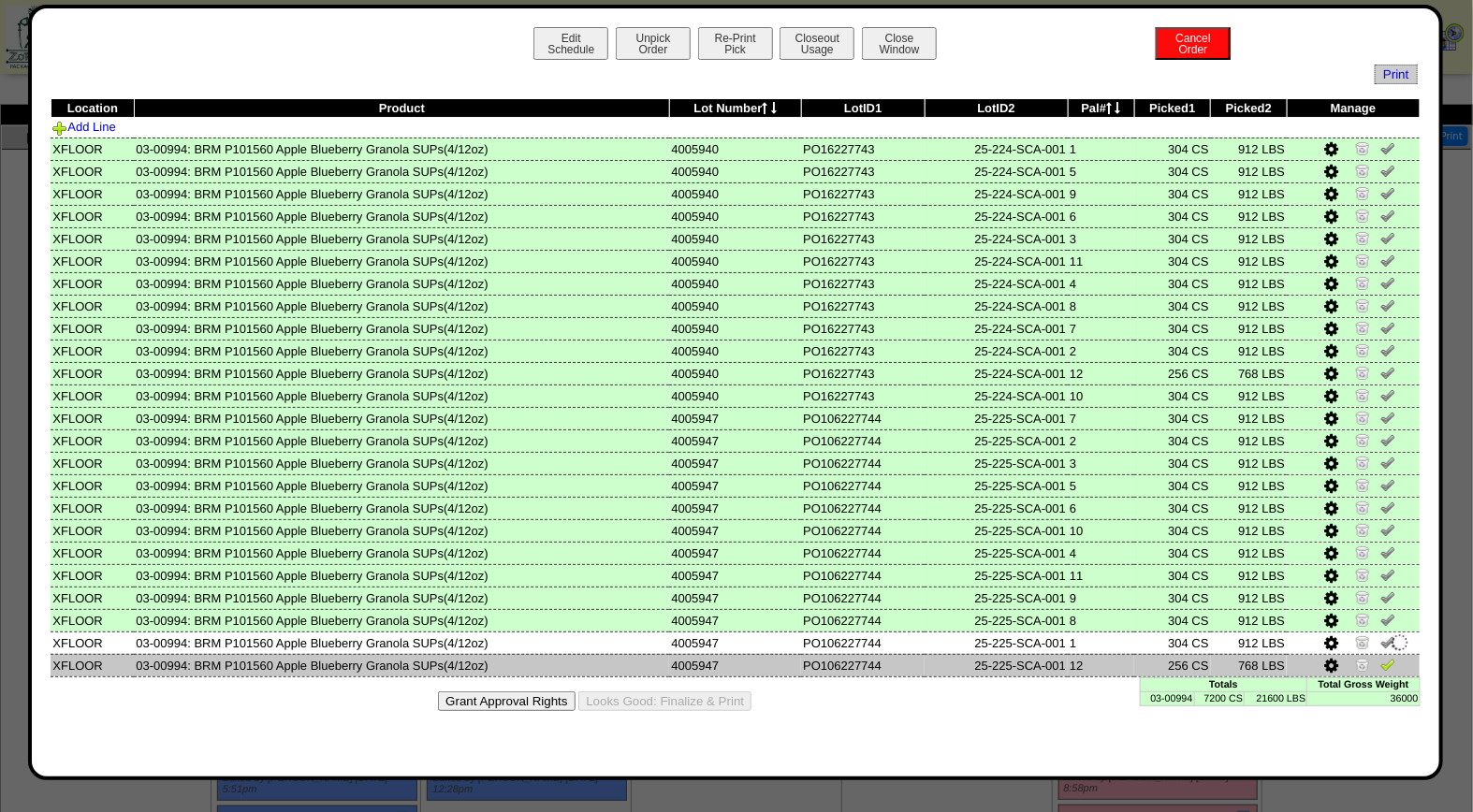
click at [1388, 658] on img at bounding box center [1388, 664] width 15 height 15
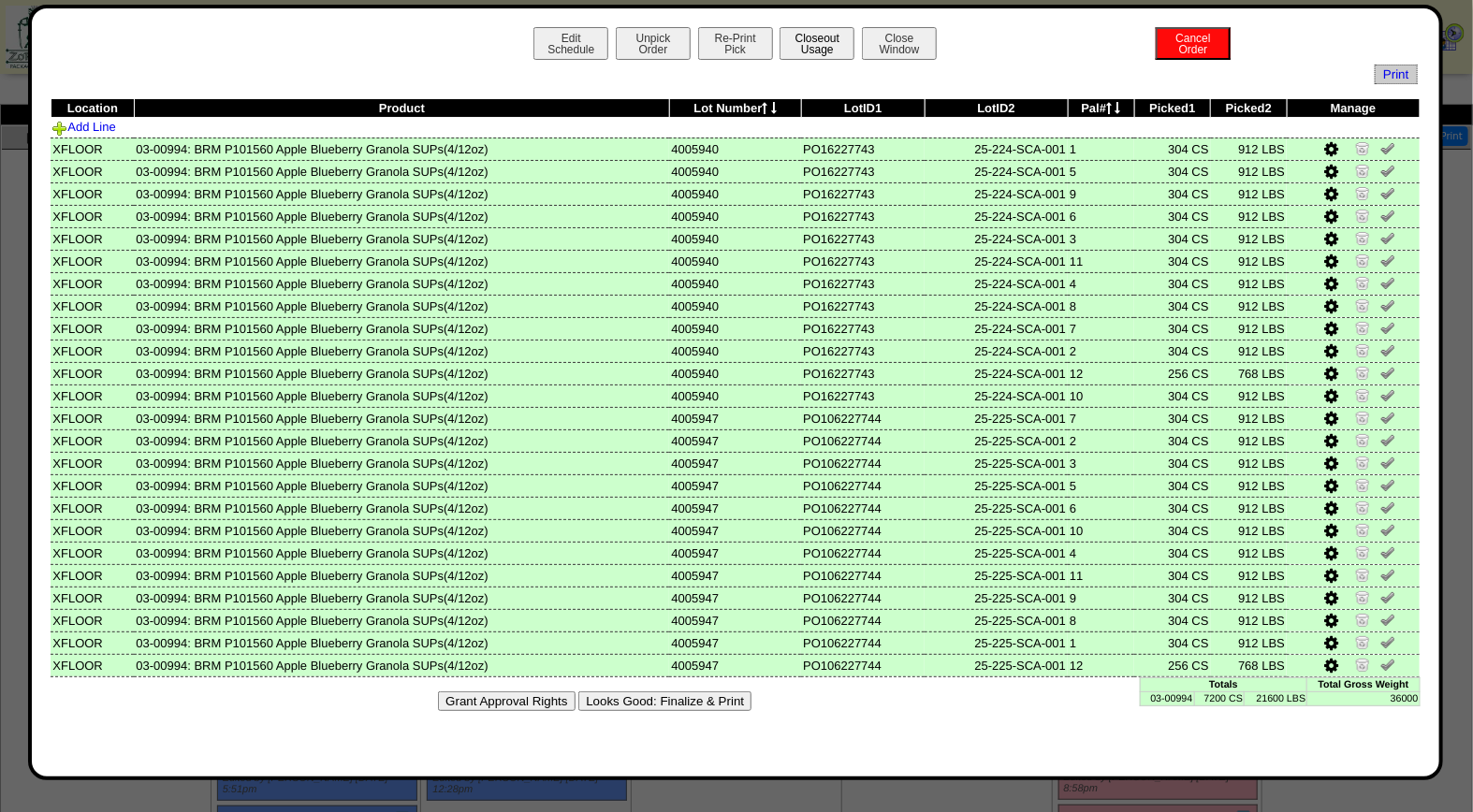
click at [820, 44] on button "Closeout Usage" at bounding box center [816, 43] width 74 height 33
drag, startPoint x: 668, startPoint y: 687, endPoint x: 844, endPoint y: 186, distance: 531.0
click at [668, 691] on button "Looks Good: Finalize & Print" at bounding box center [664, 701] width 173 height 20
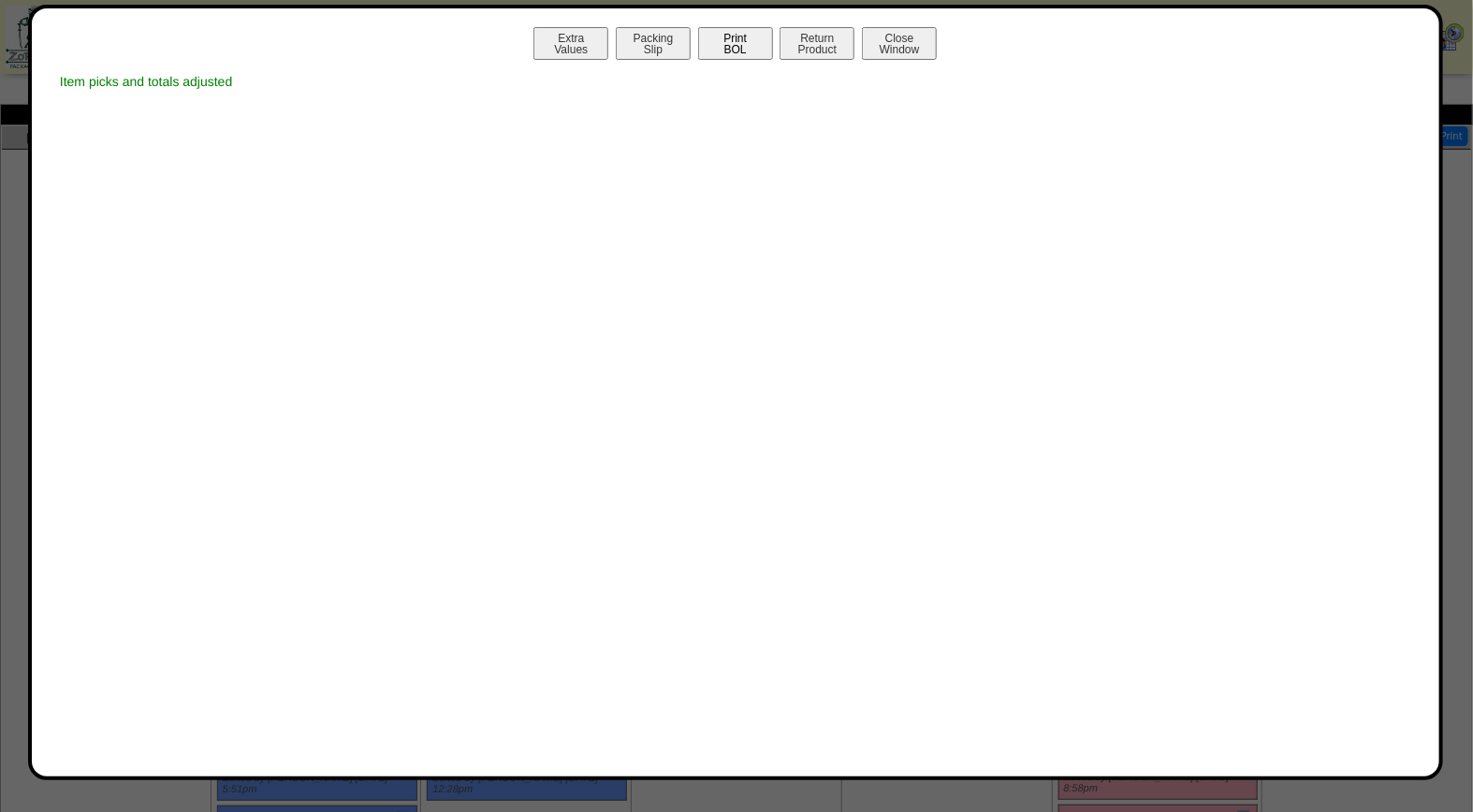
click at [745, 39] on button "Print BOL" at bounding box center [735, 43] width 74 height 33
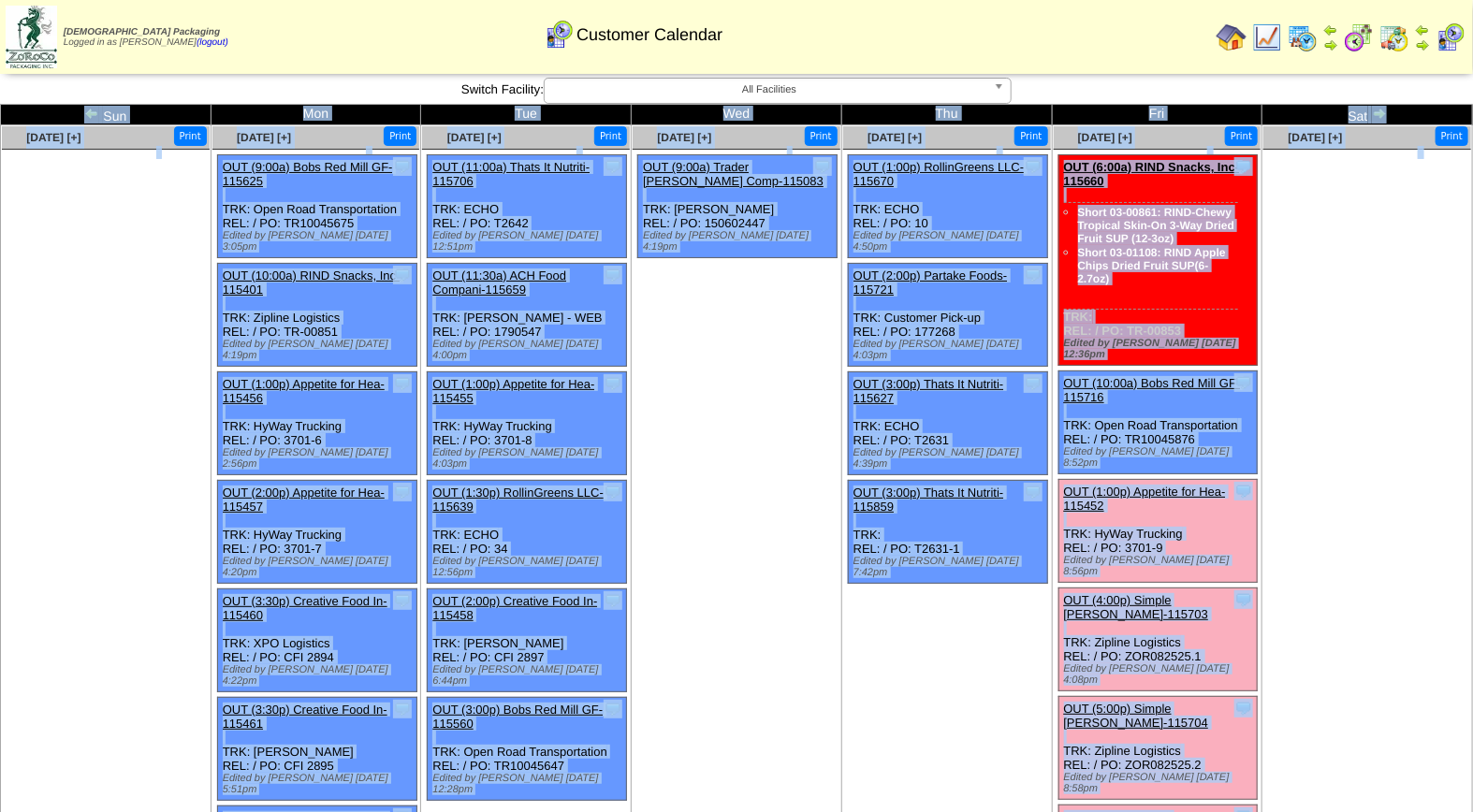
drag, startPoint x: 1472, startPoint y: 166, endPoint x: 1486, endPoint y: 319, distance: 153.6
copy table "Sun Mon Tue Wed Thu Fri Sat Aug 17 [+] Print Aug 18 [+] Print Clone Item OUT (9…"
click at [1386, 328] on ul at bounding box center [1367, 290] width 208 height 281
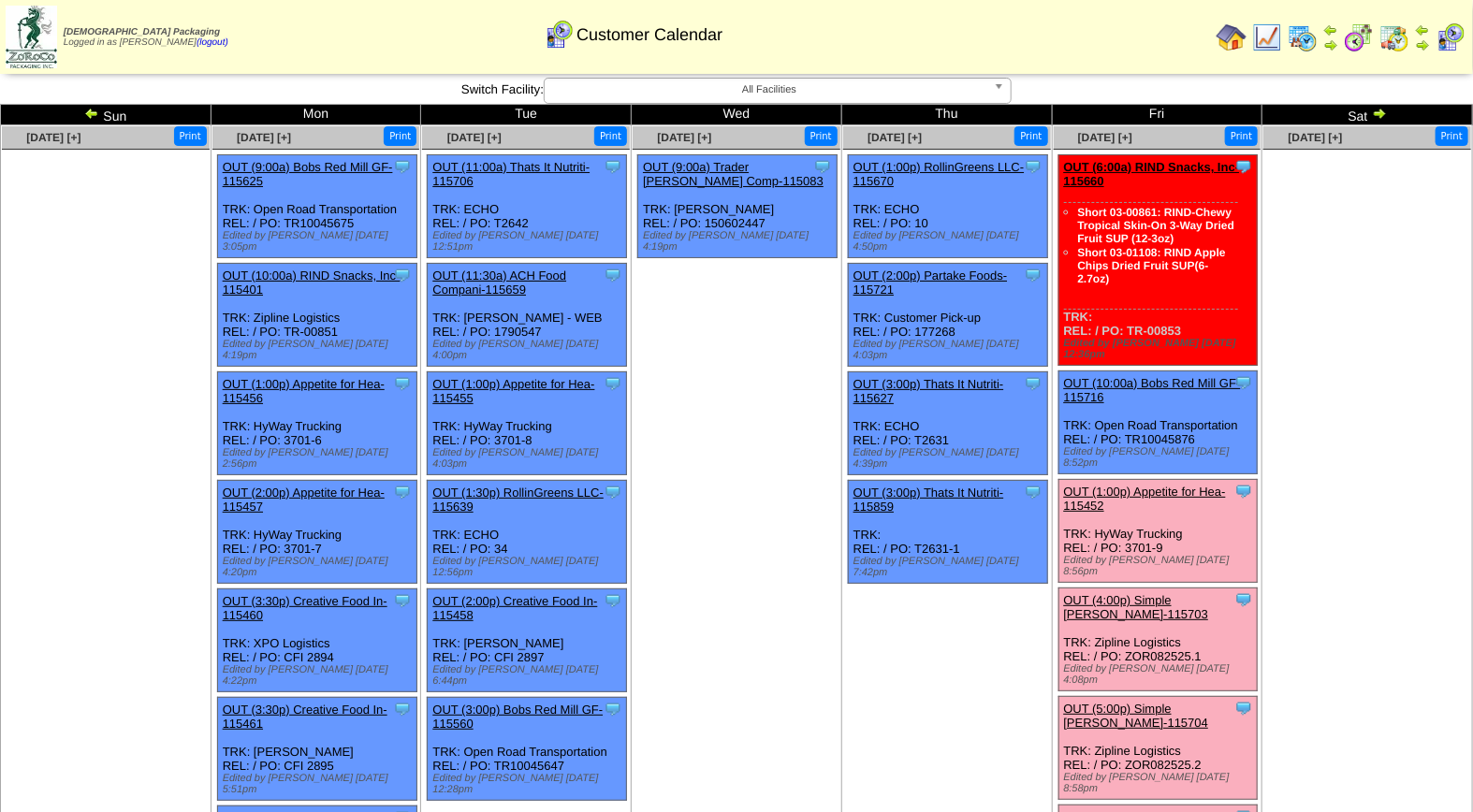
click at [1305, 41] on img at bounding box center [1303, 38] width 30 height 30
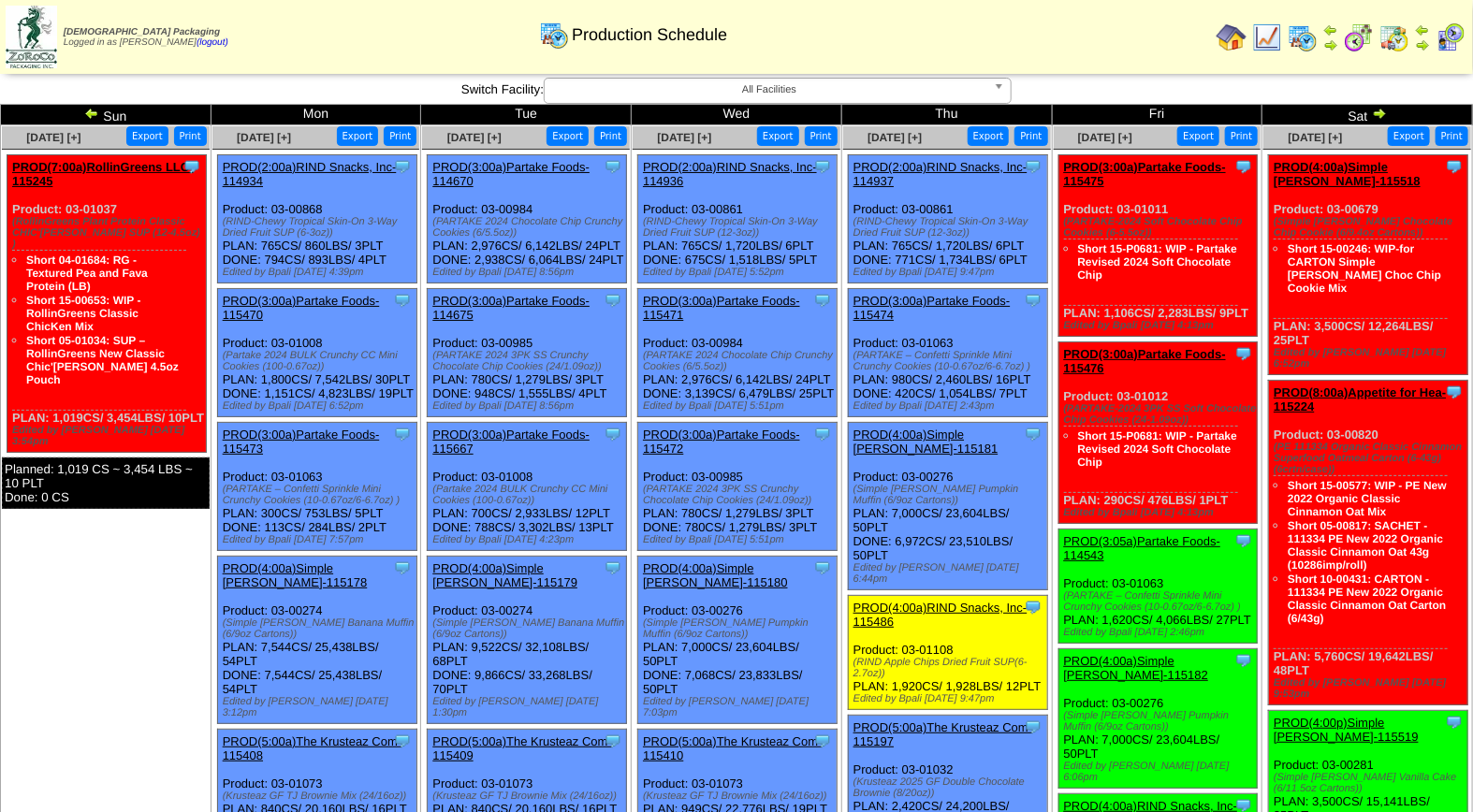
click at [946, 88] on span "All Facilities" at bounding box center [769, 89] width 434 height 23
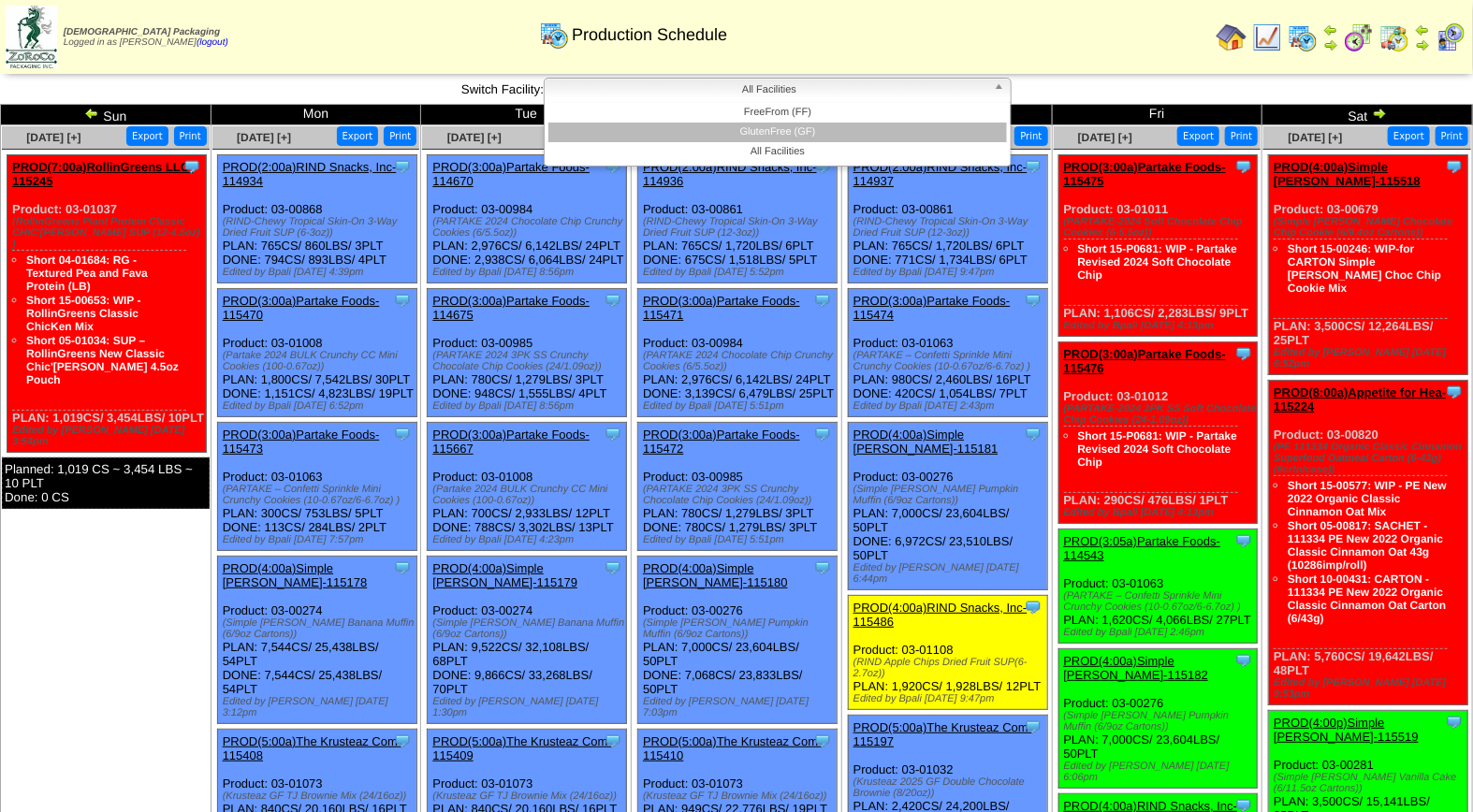
click at [927, 132] on li "GlutenFree (GF)" at bounding box center [778, 132] width 459 height 20
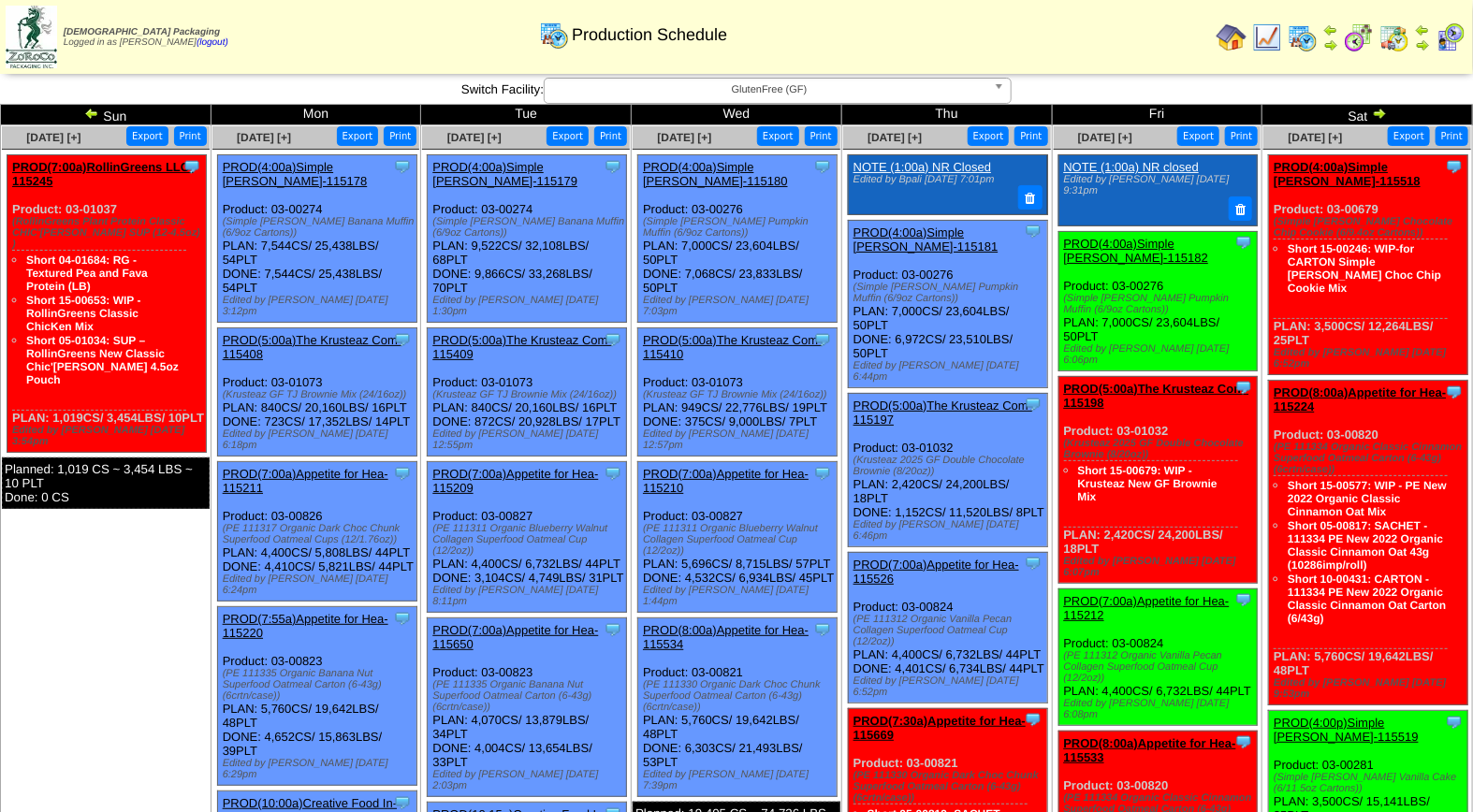
click at [1452, 39] on img at bounding box center [1451, 38] width 30 height 30
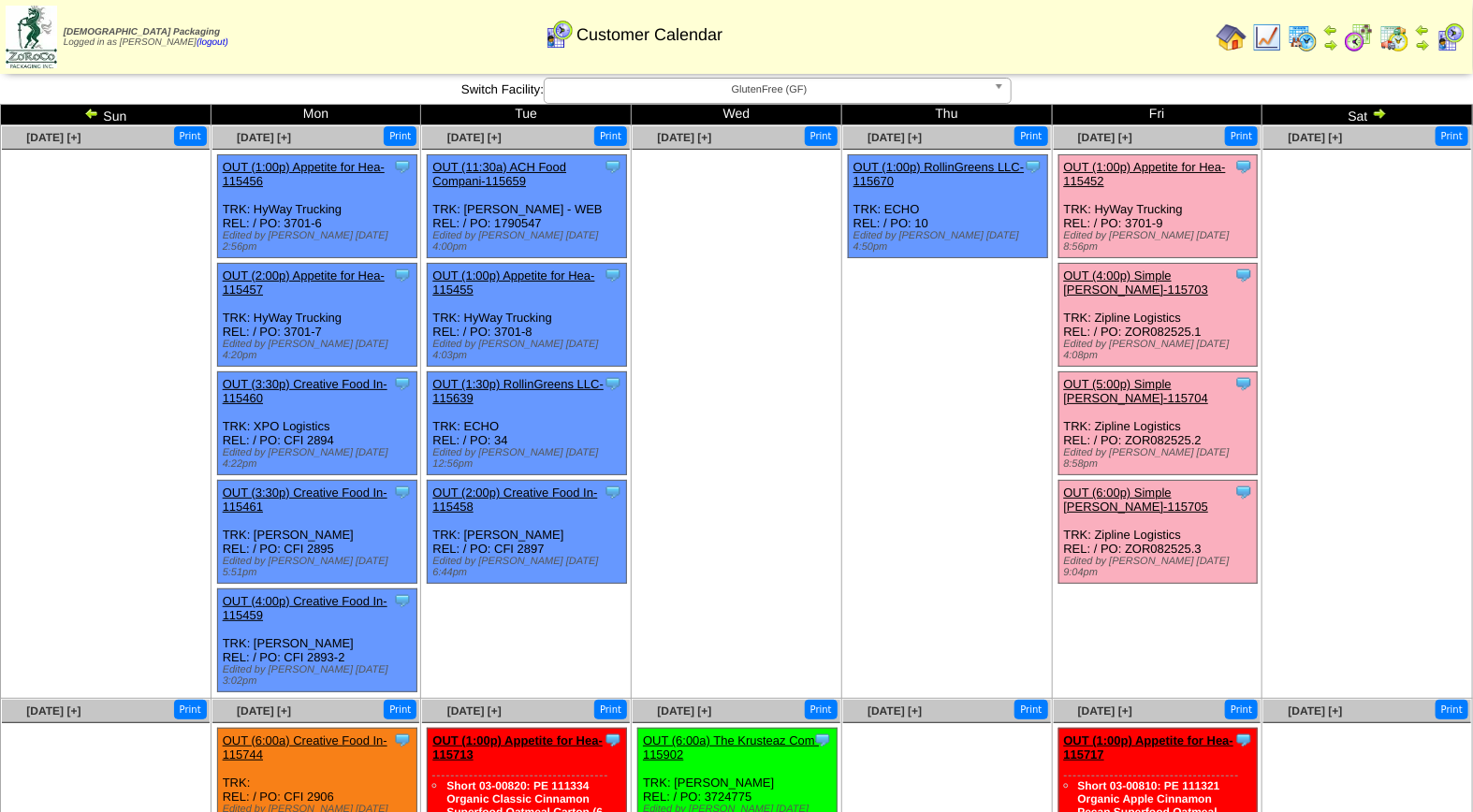
click at [765, 91] on span "GlutenFree (GF)" at bounding box center [769, 89] width 434 height 23
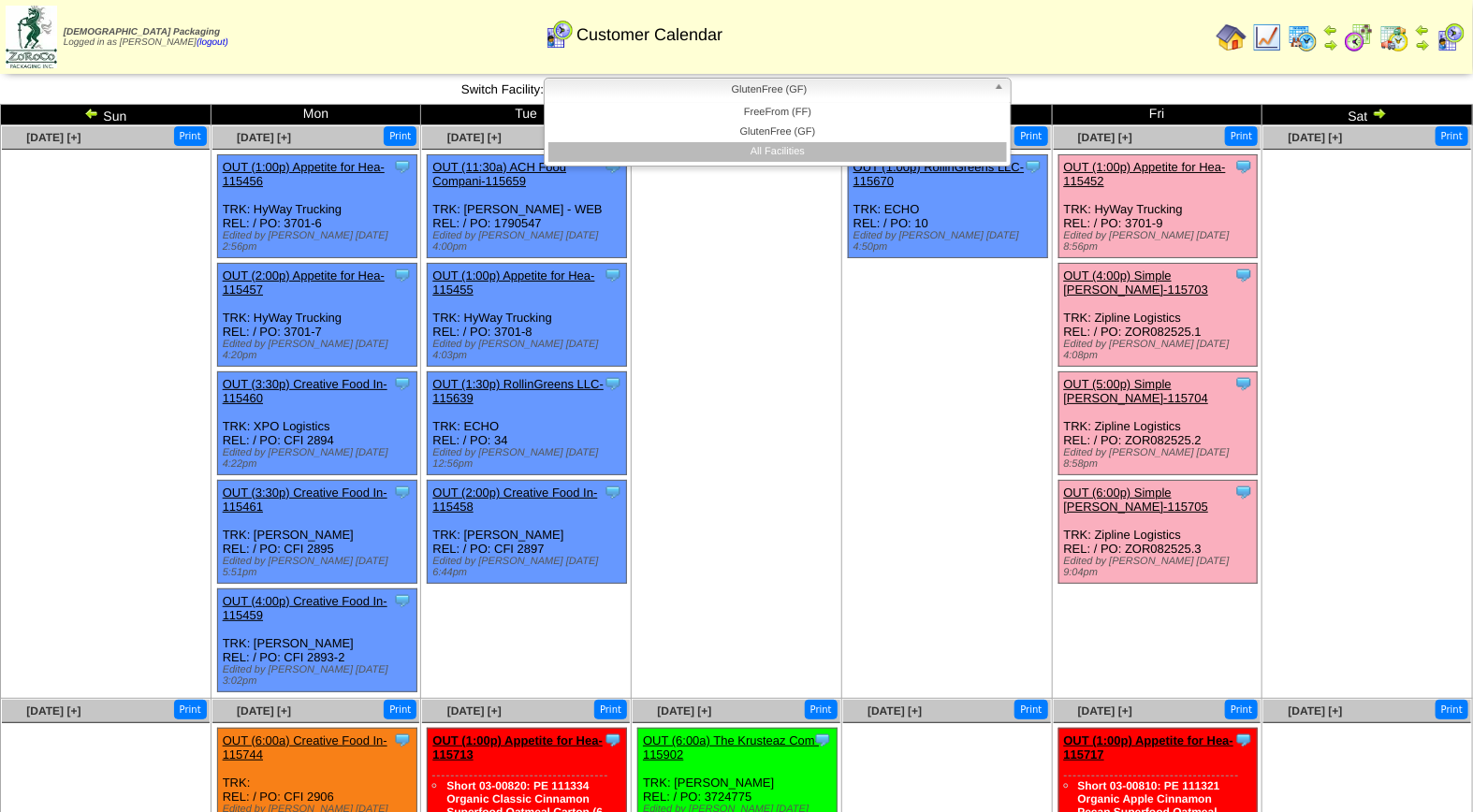
click at [770, 147] on li "All Facilities" at bounding box center [778, 152] width 459 height 20
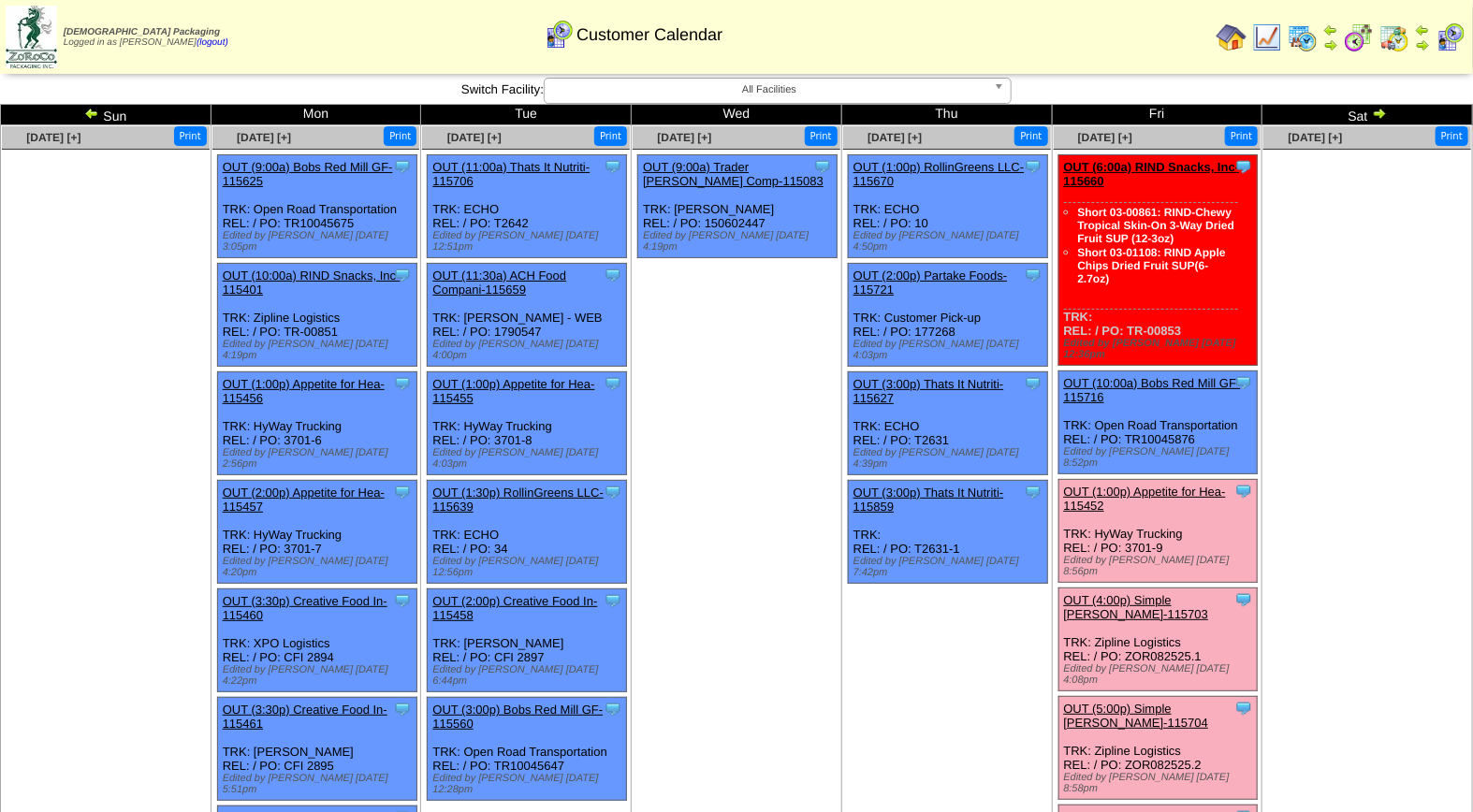
click at [1128, 594] on link "OUT (4:00p) Simple [PERSON_NAME]-115703" at bounding box center [1137, 608] width 145 height 28
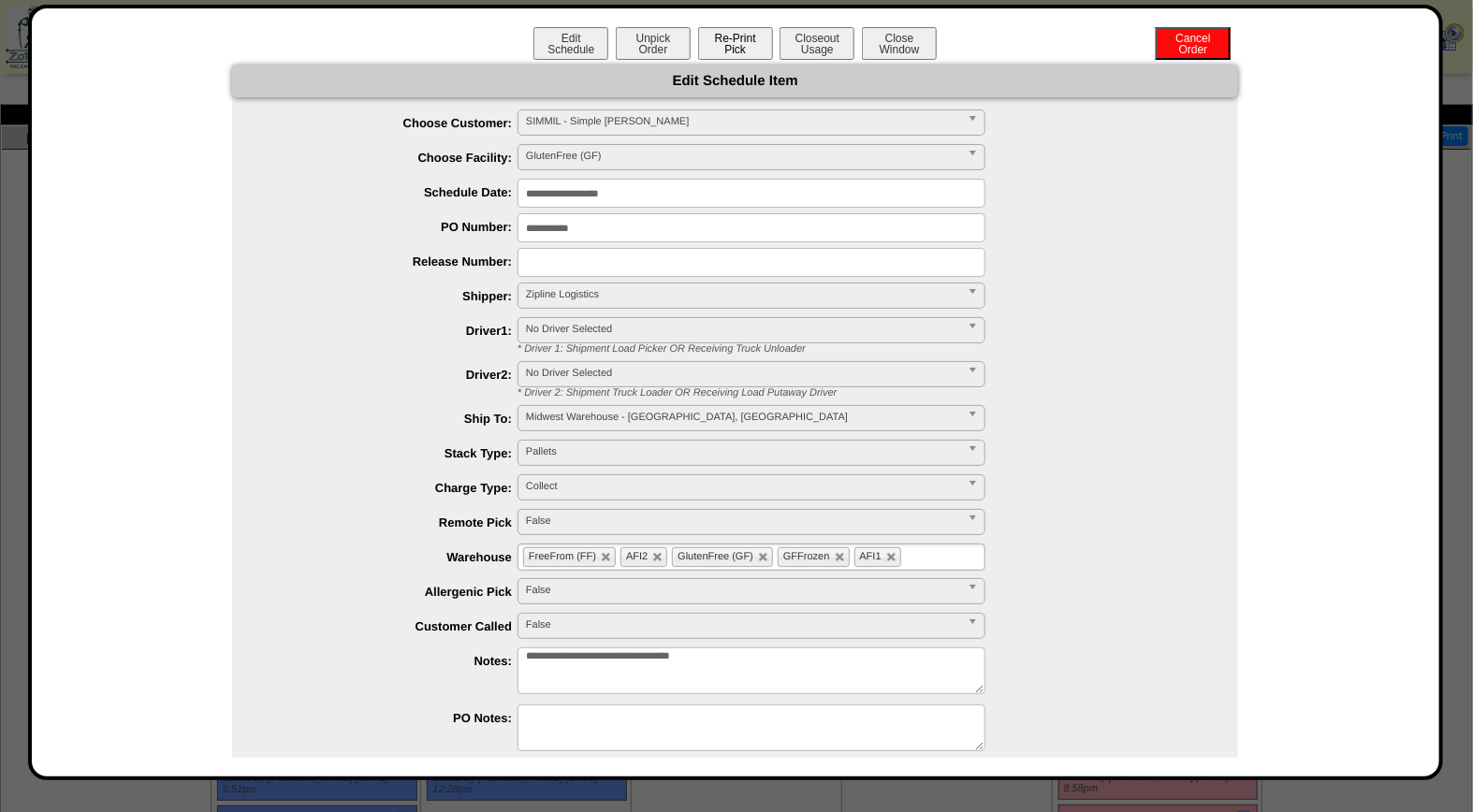
click at [725, 40] on button "Re-Print Pick" at bounding box center [735, 43] width 74 height 33
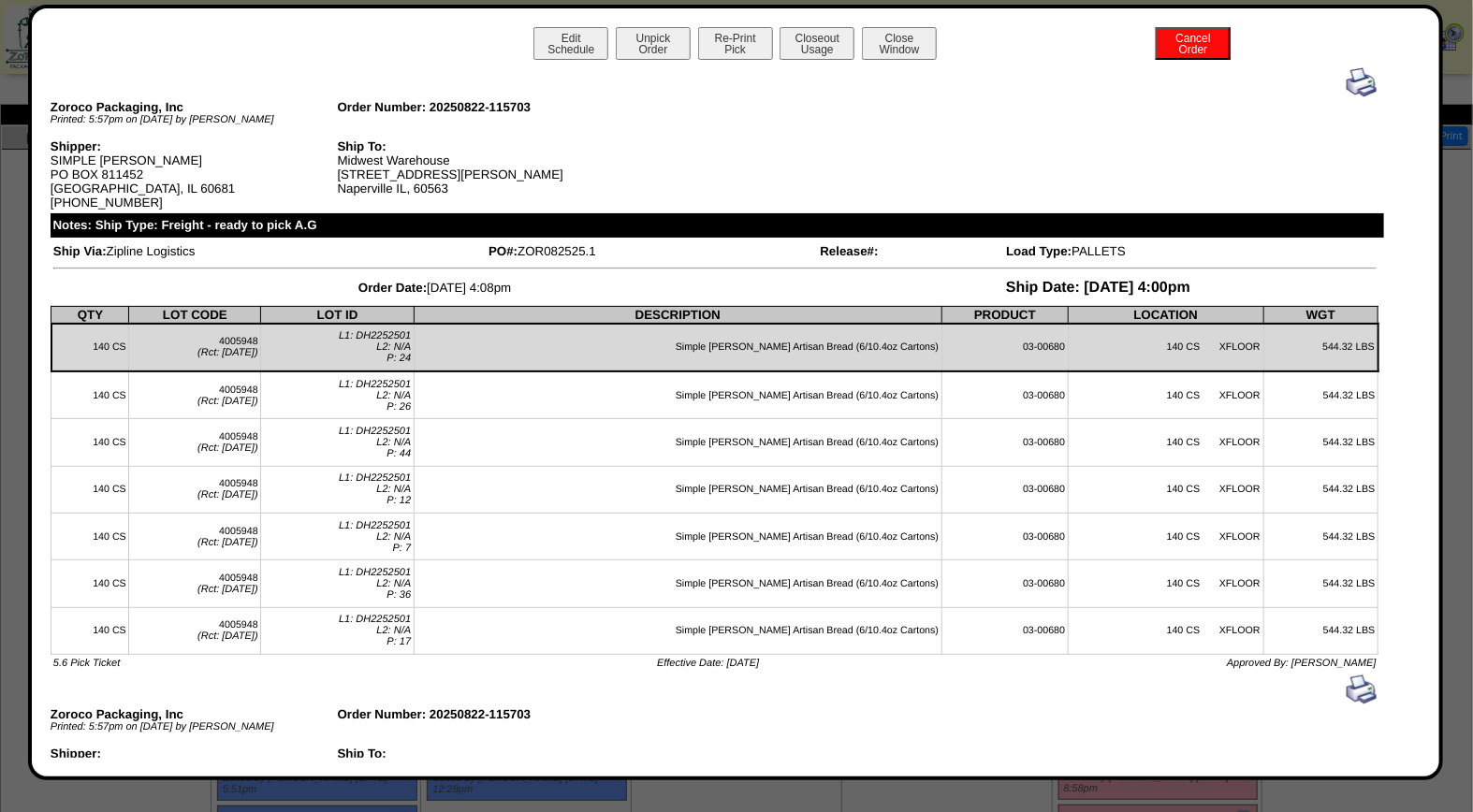
click at [1353, 79] on img at bounding box center [1362, 82] width 30 height 30
